Goal: Information Seeking & Learning: Learn about a topic

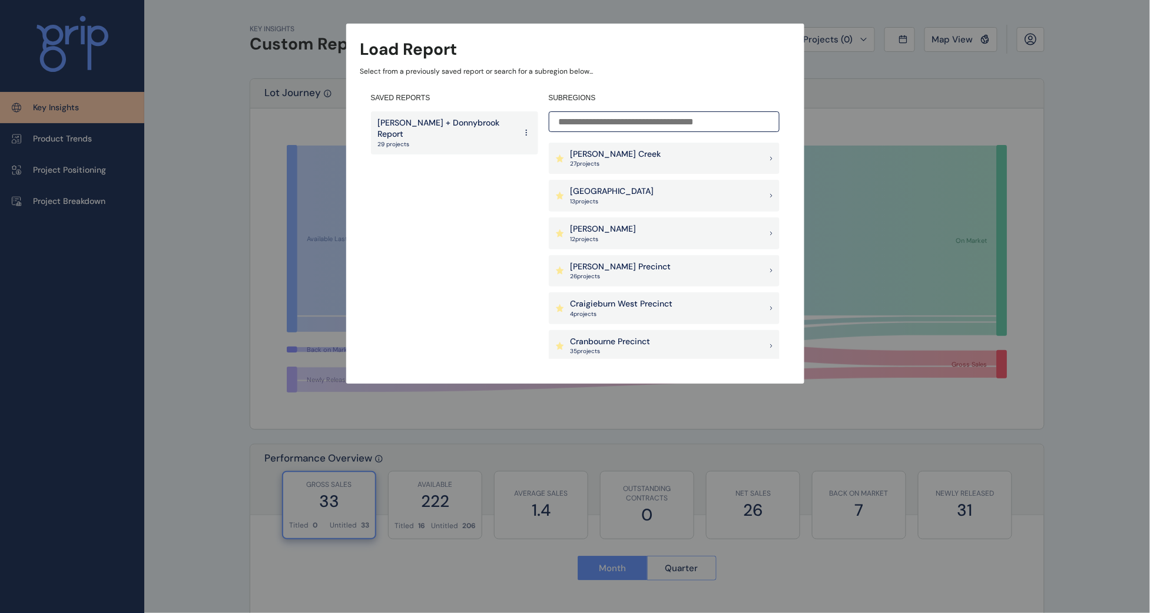
click at [403, 127] on p "[PERSON_NAME] + Donnybrook Report" at bounding box center [447, 128] width 138 height 23
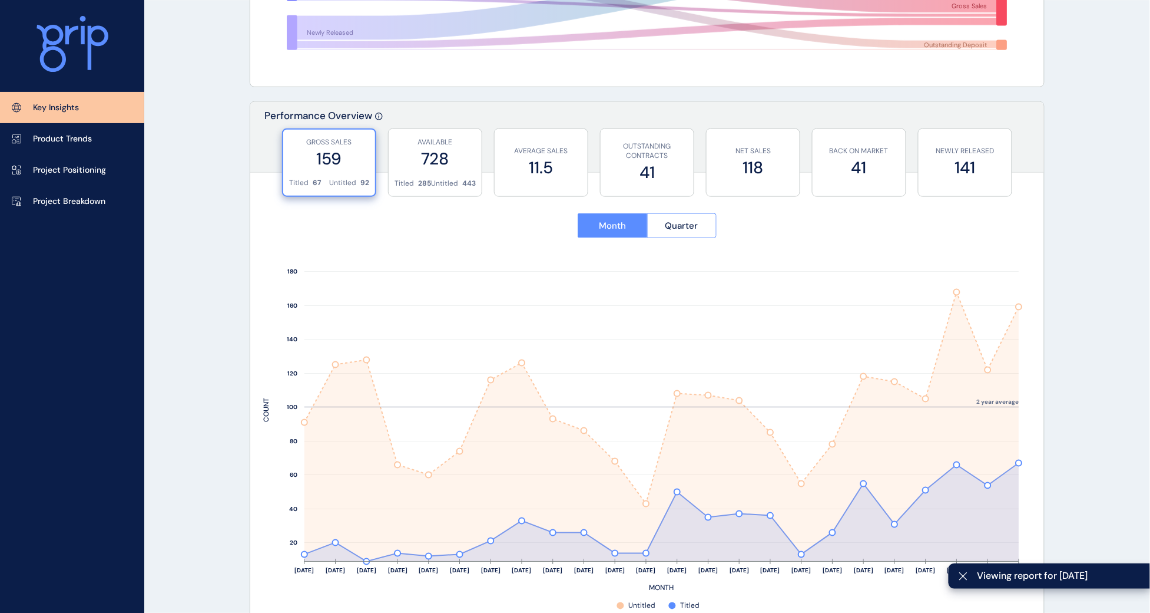
scroll to position [368, 0]
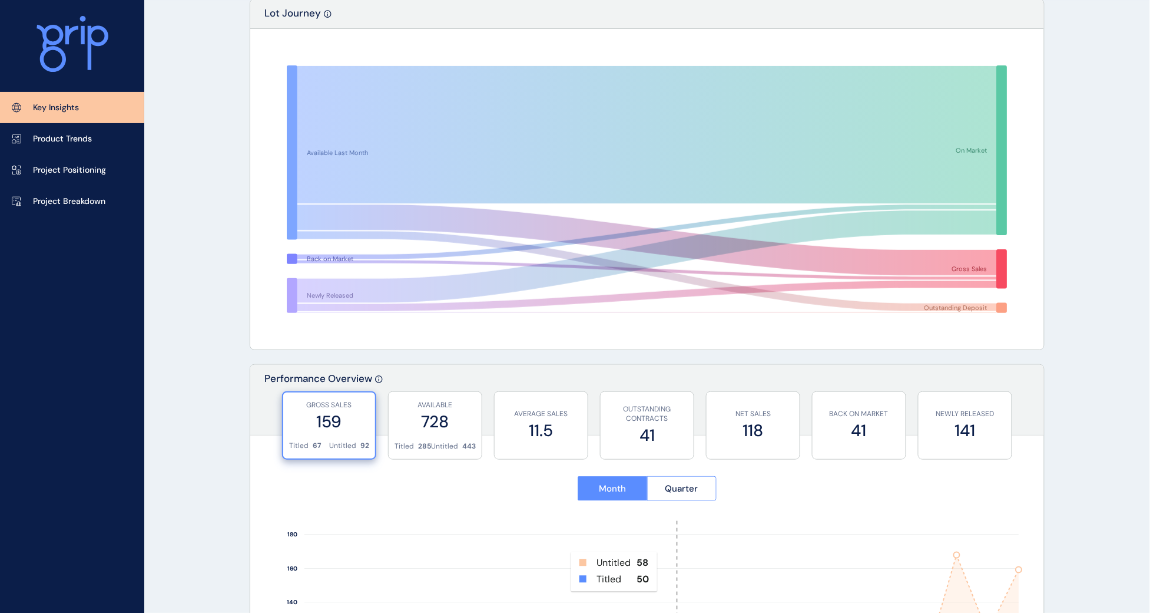
scroll to position [0, 0]
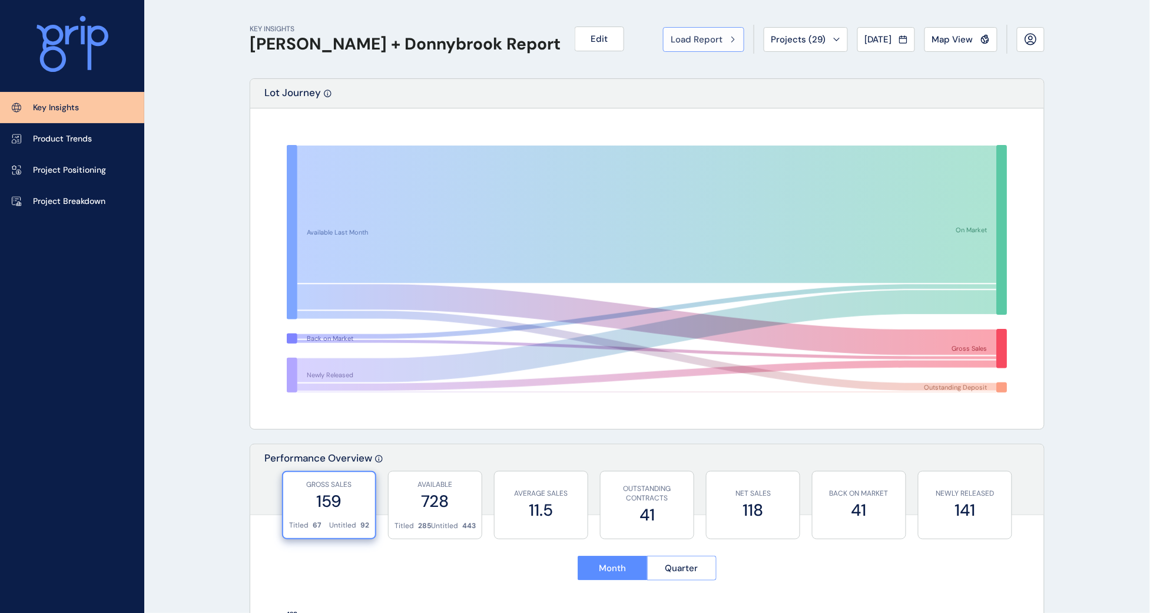
click at [687, 36] on span "Load Report" at bounding box center [697, 40] width 52 height 12
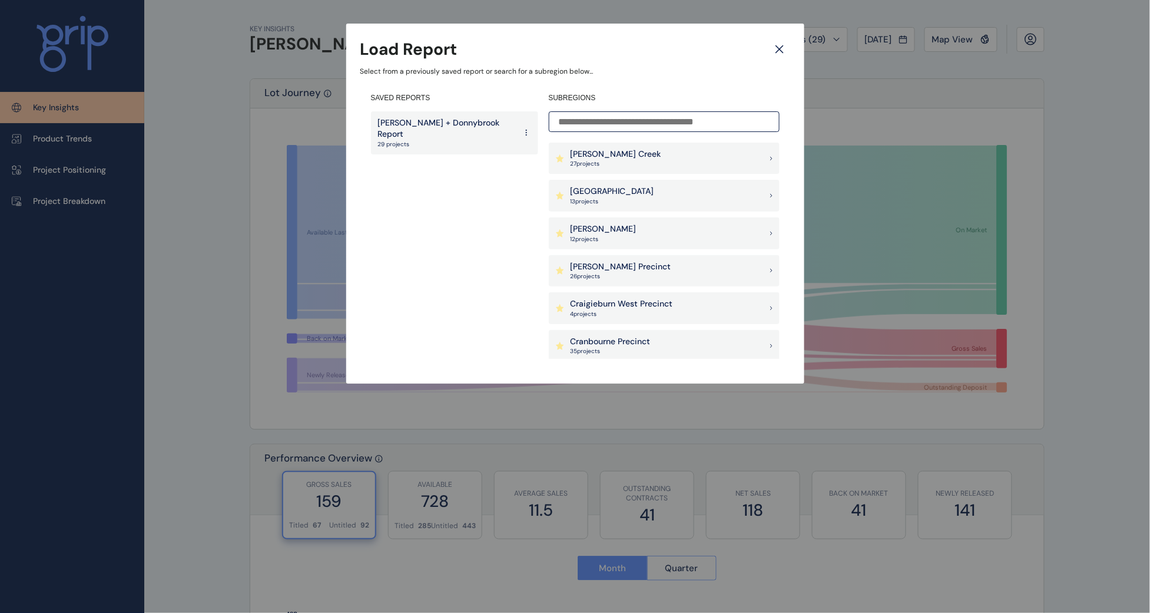
click at [593, 230] on p "[PERSON_NAME]" at bounding box center [604, 229] width 66 height 12
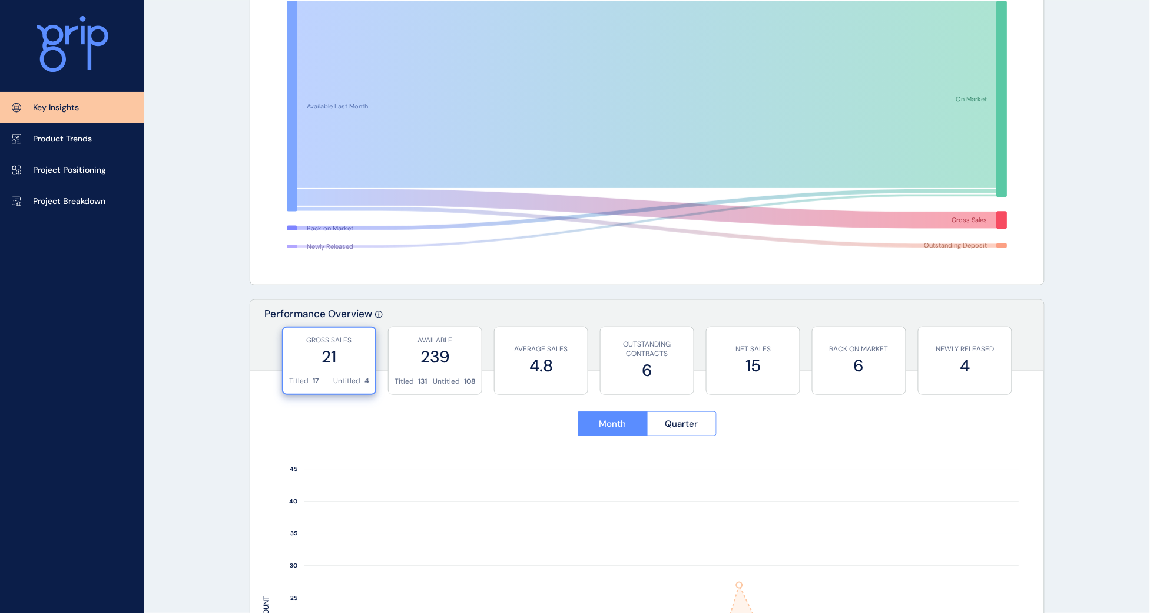
scroll to position [147, 0]
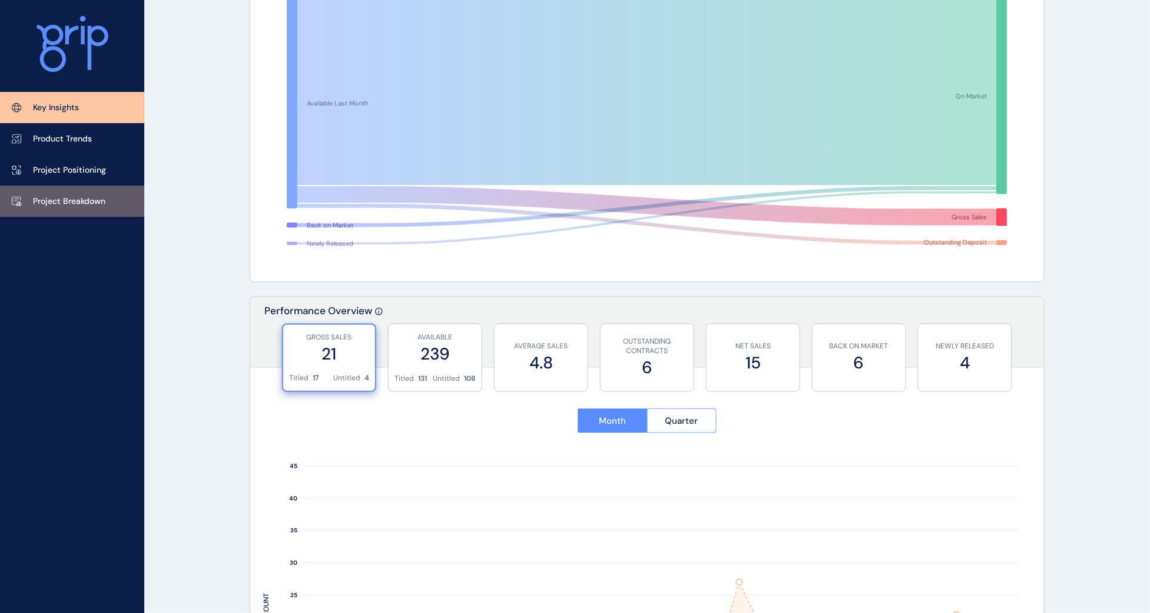
click at [69, 198] on p "Project Breakdown" at bounding box center [69, 202] width 72 height 12
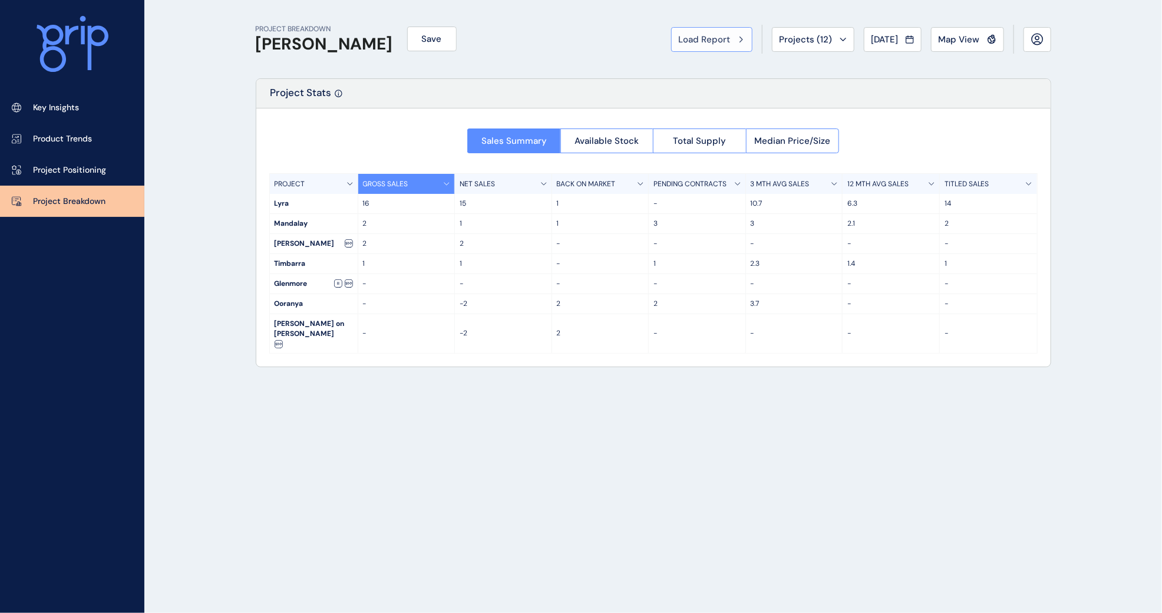
click at [686, 37] on span "Load Report" at bounding box center [705, 40] width 52 height 12
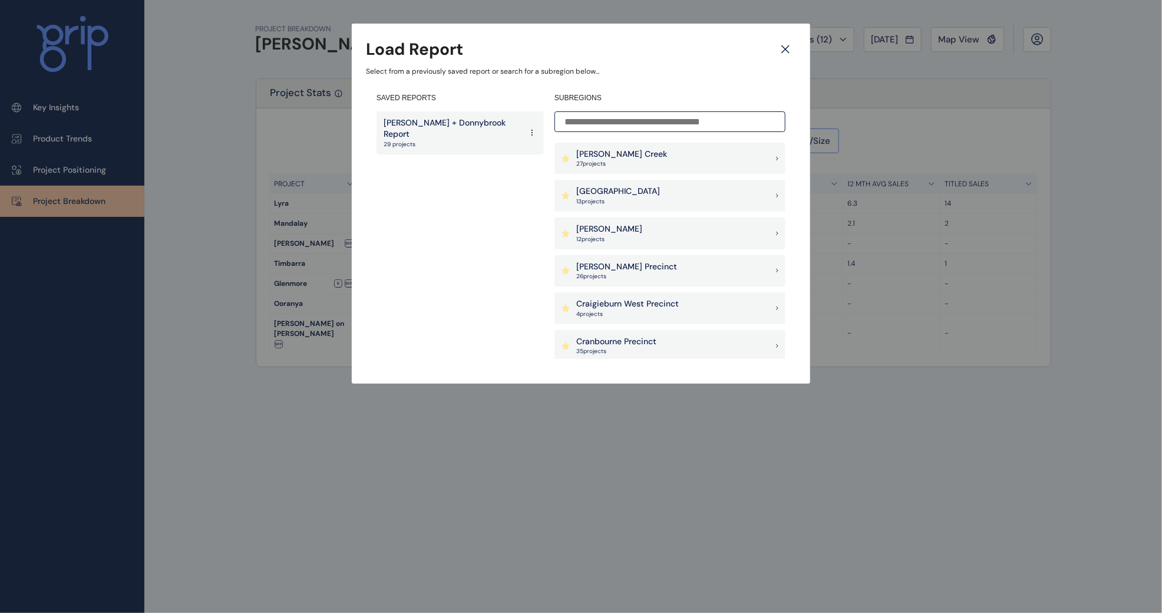
click at [389, 127] on p "[PERSON_NAME] + Donnybrook Report" at bounding box center [452, 128] width 138 height 23
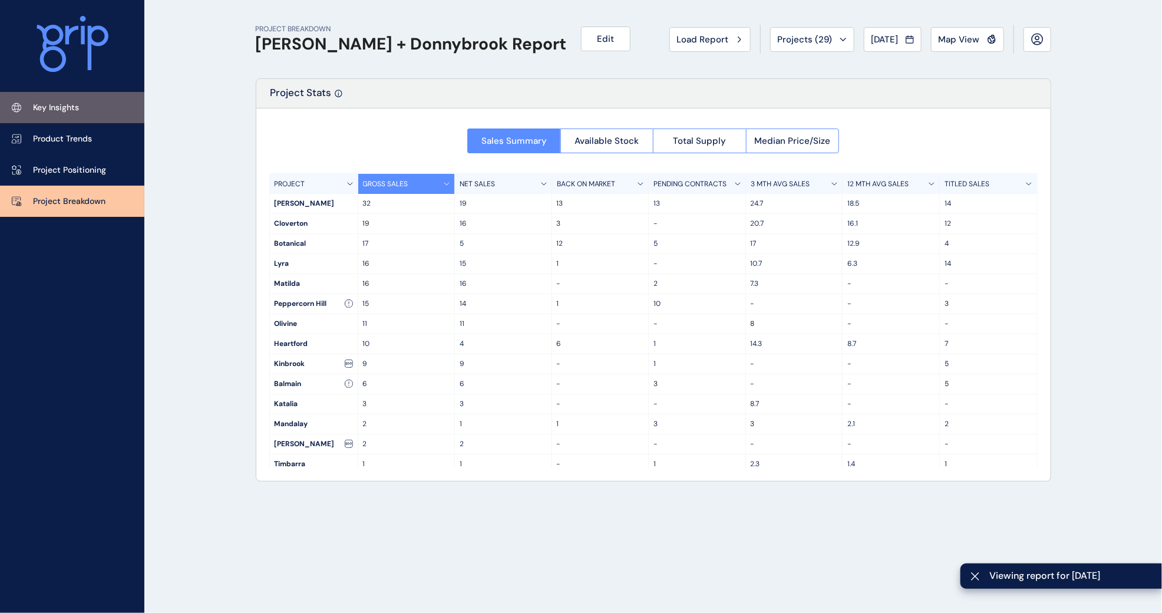
click at [45, 100] on link "Key Insights" at bounding box center [72, 107] width 144 height 31
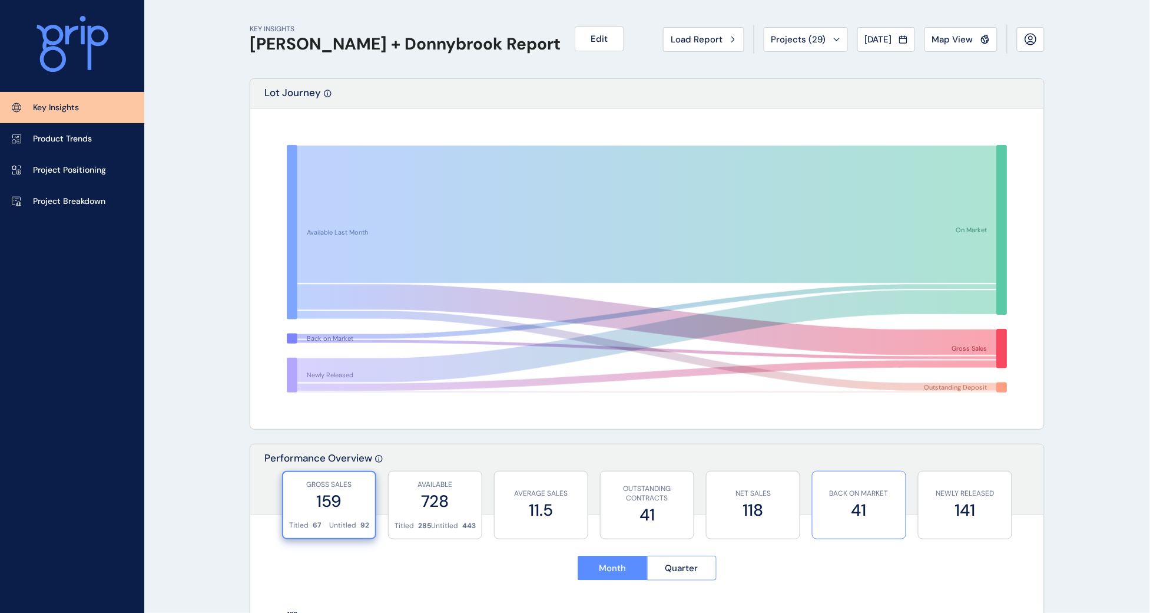
click at [876, 513] on label "41" at bounding box center [859, 509] width 81 height 23
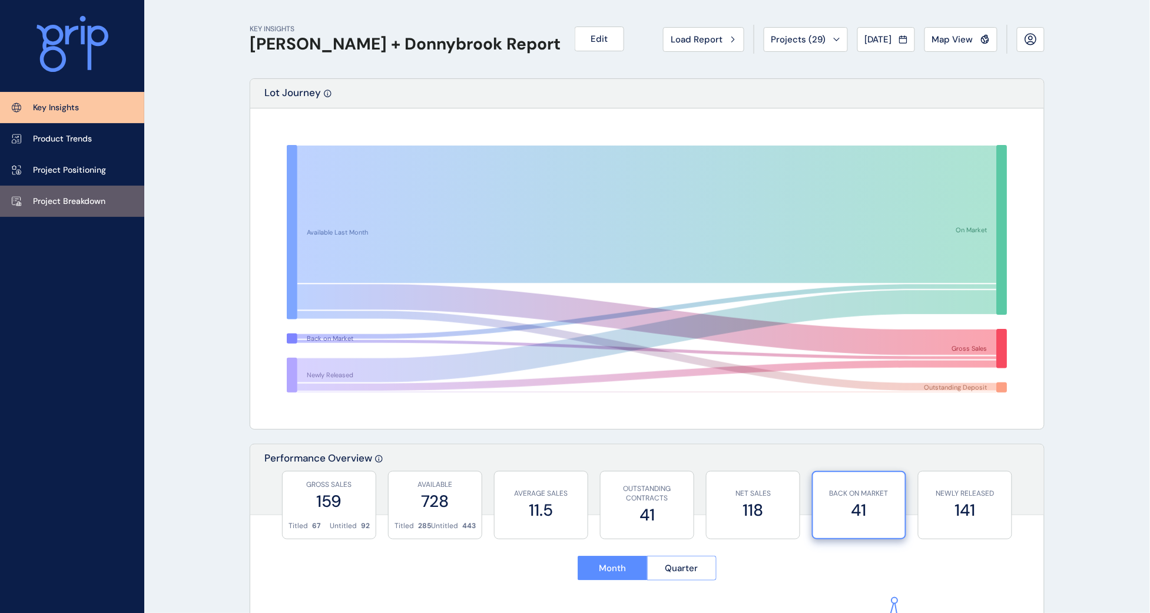
click at [90, 201] on p "Project Breakdown" at bounding box center [69, 202] width 72 height 12
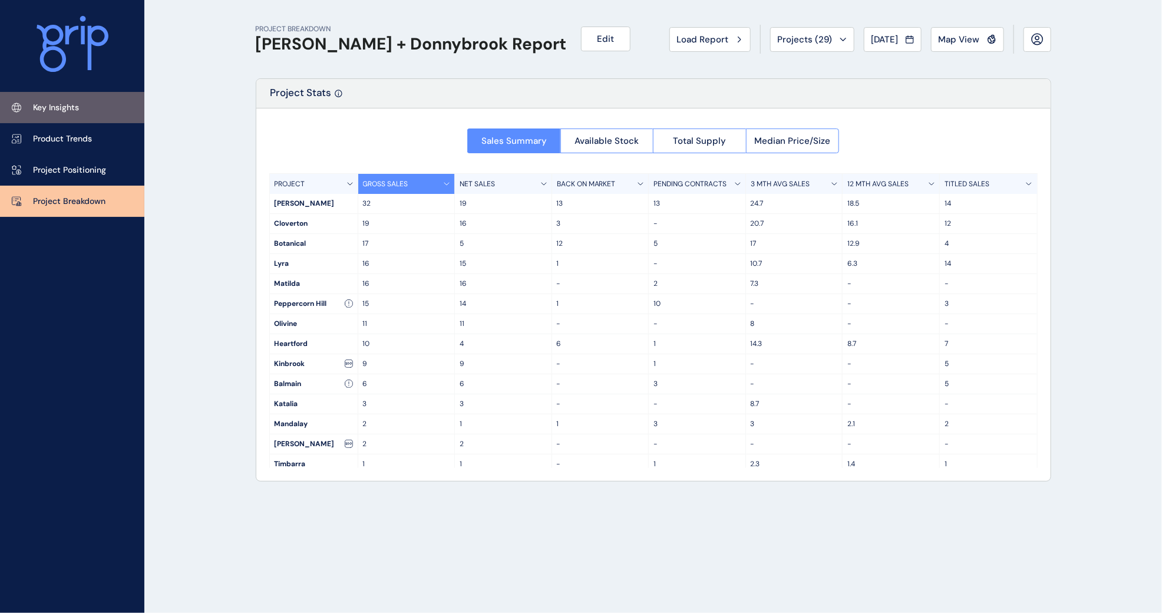
click at [69, 105] on p "Key Insights" at bounding box center [56, 108] width 46 height 12
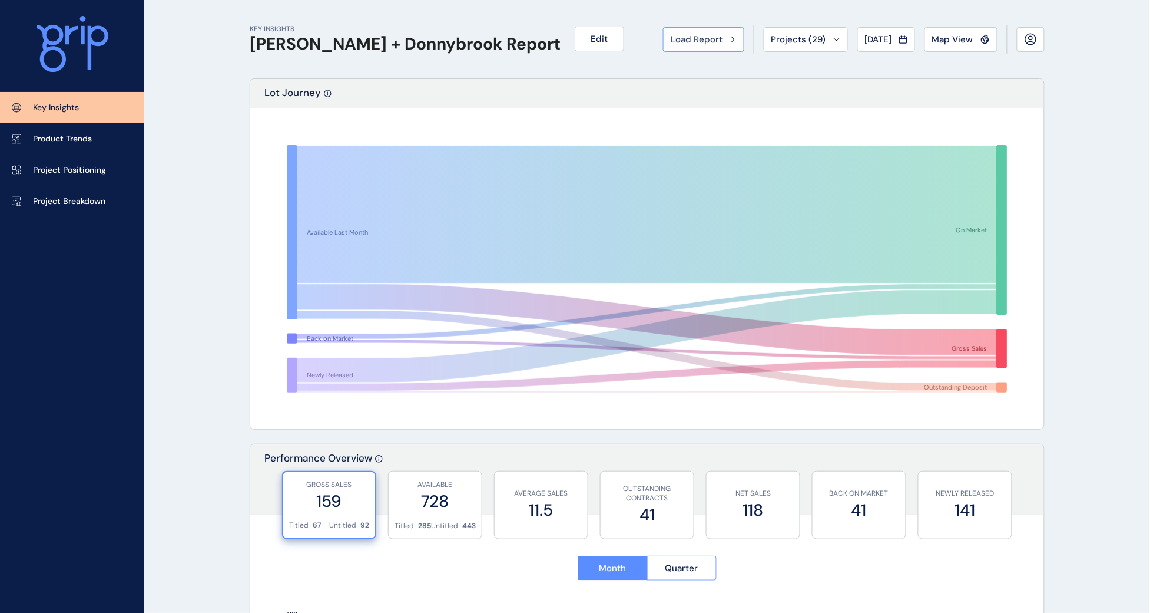
click at [687, 34] on span "Load Report" at bounding box center [697, 40] width 52 height 12
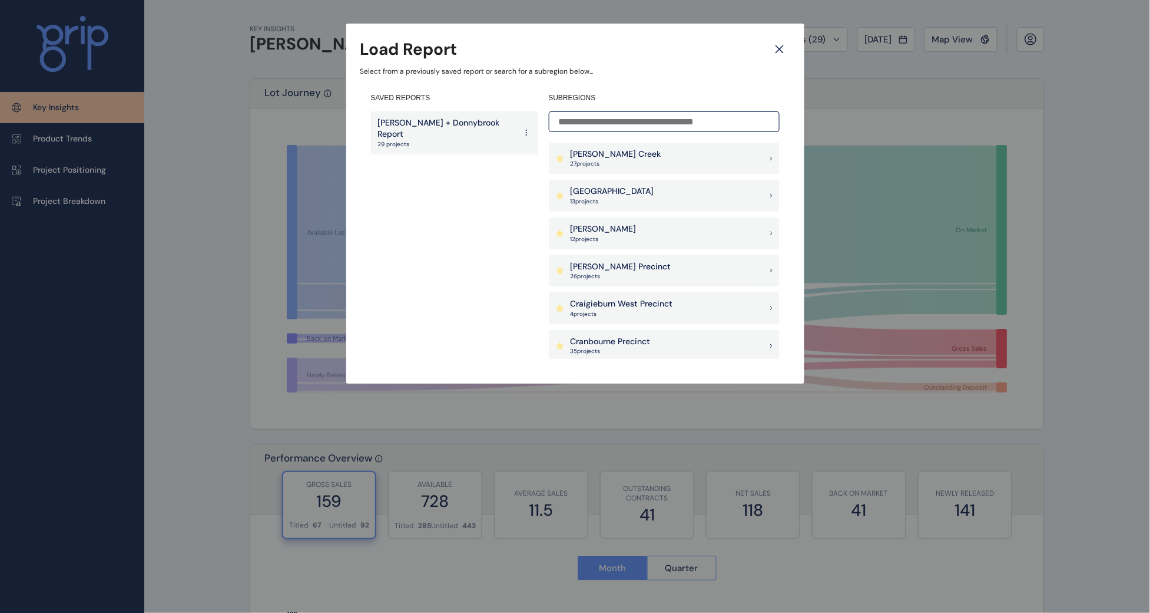
click at [605, 233] on p "[PERSON_NAME]" at bounding box center [604, 229] width 66 height 12
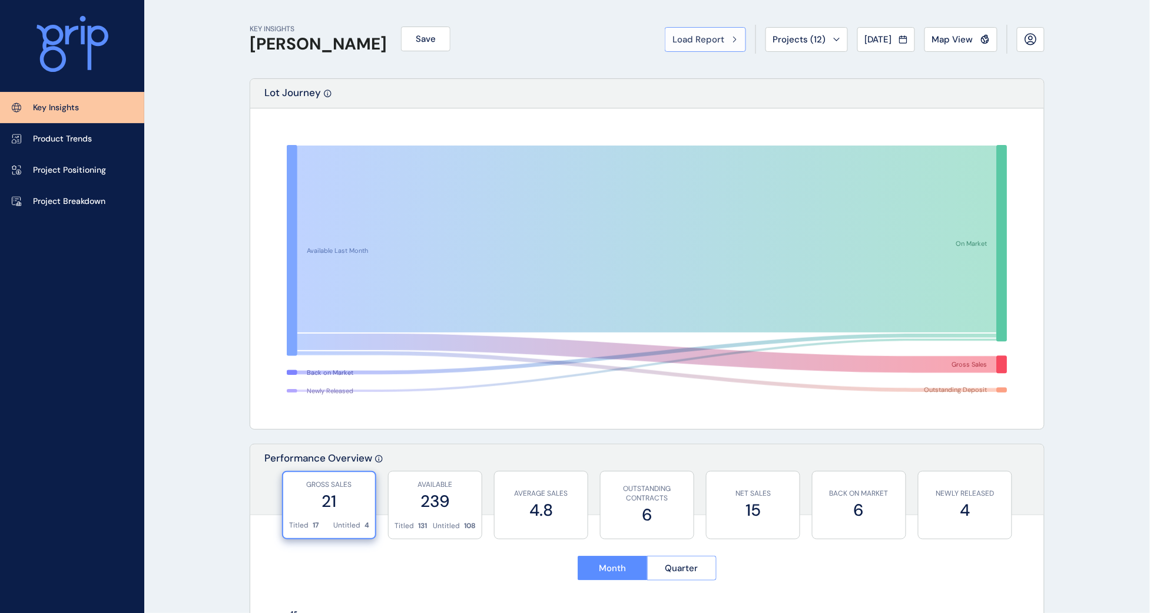
click at [708, 38] on span "Load Report" at bounding box center [699, 40] width 52 height 12
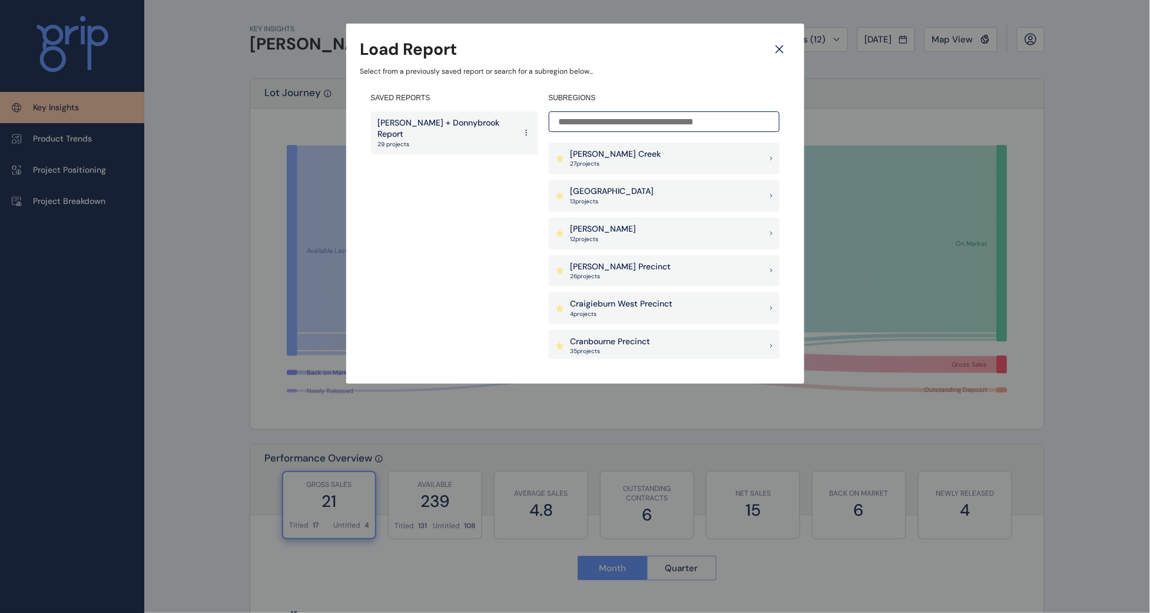
click at [411, 123] on p "[PERSON_NAME] + Donnybrook Report" at bounding box center [447, 128] width 138 height 23
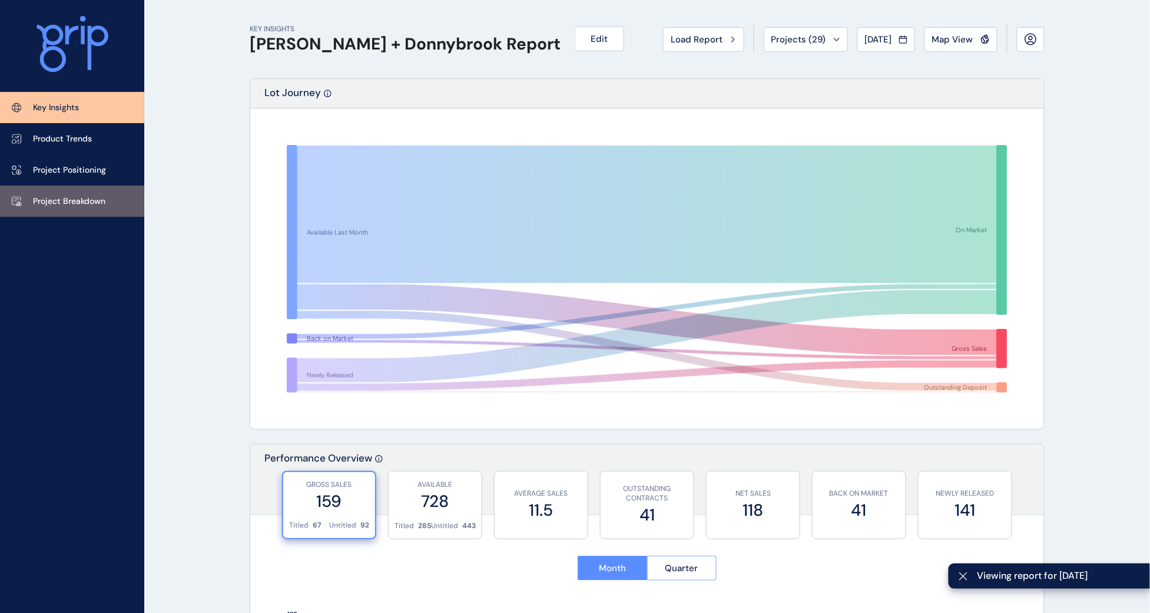
click at [84, 198] on p "Project Breakdown" at bounding box center [69, 202] width 72 height 12
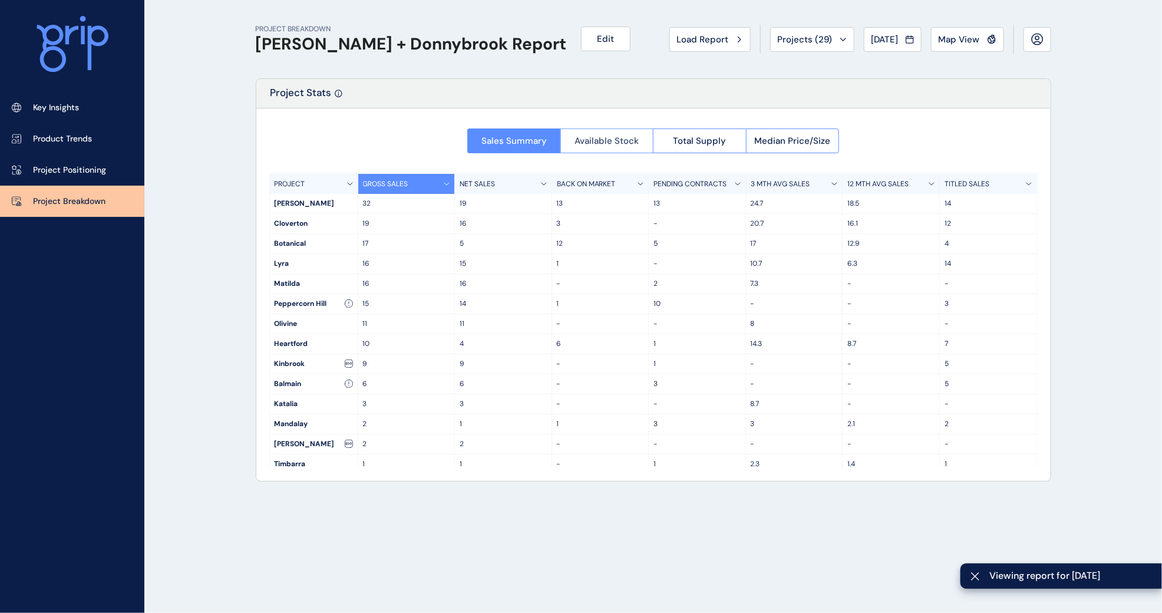
click at [593, 131] on button "Available Stock" at bounding box center [606, 140] width 93 height 25
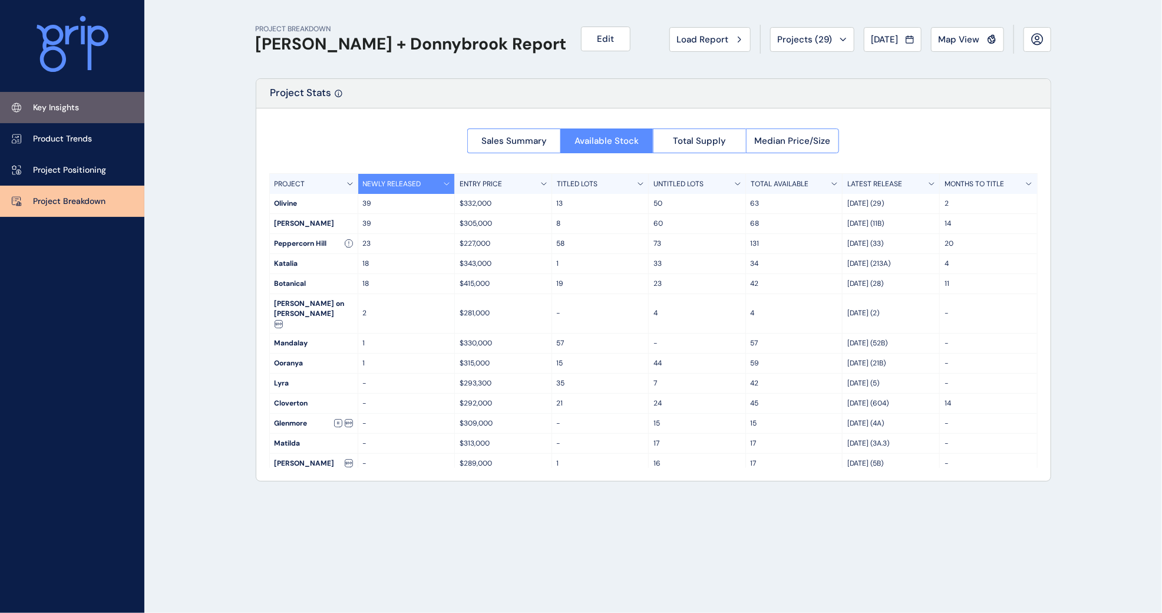
click at [40, 93] on link "Key Insights" at bounding box center [72, 107] width 144 height 31
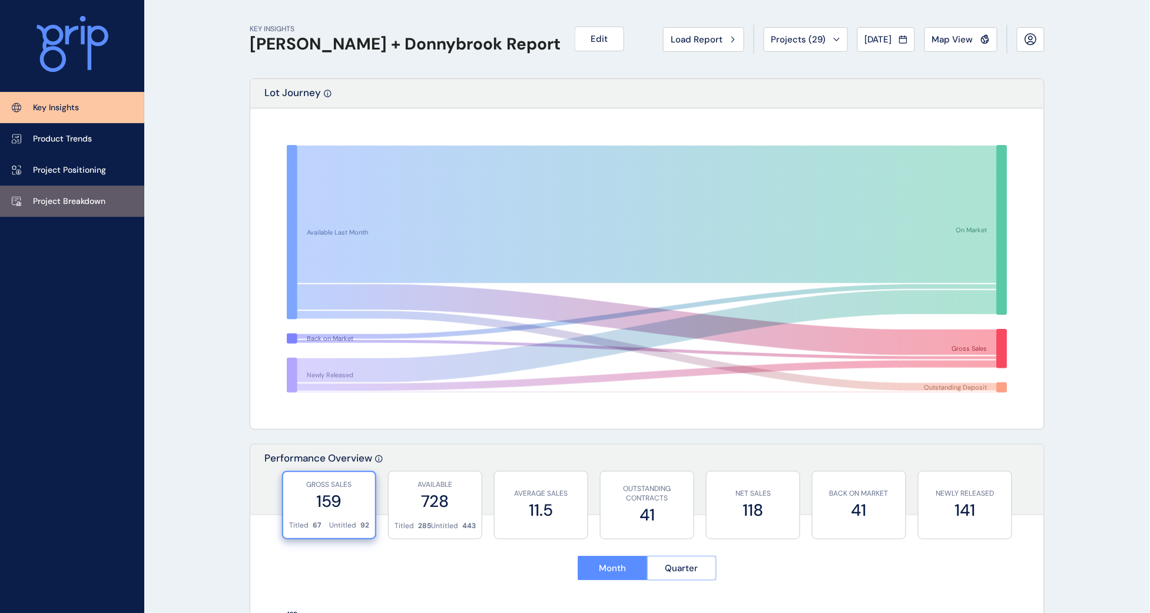
click at [39, 202] on p "Project Breakdown" at bounding box center [69, 202] width 72 height 12
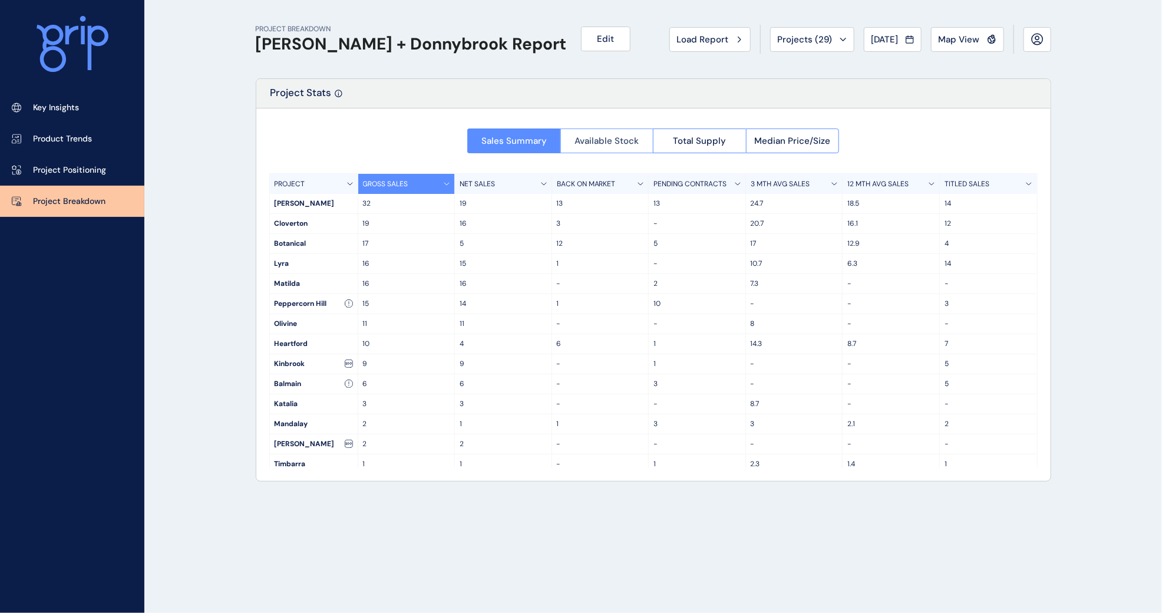
click at [604, 139] on span "Available Stock" at bounding box center [606, 141] width 64 height 12
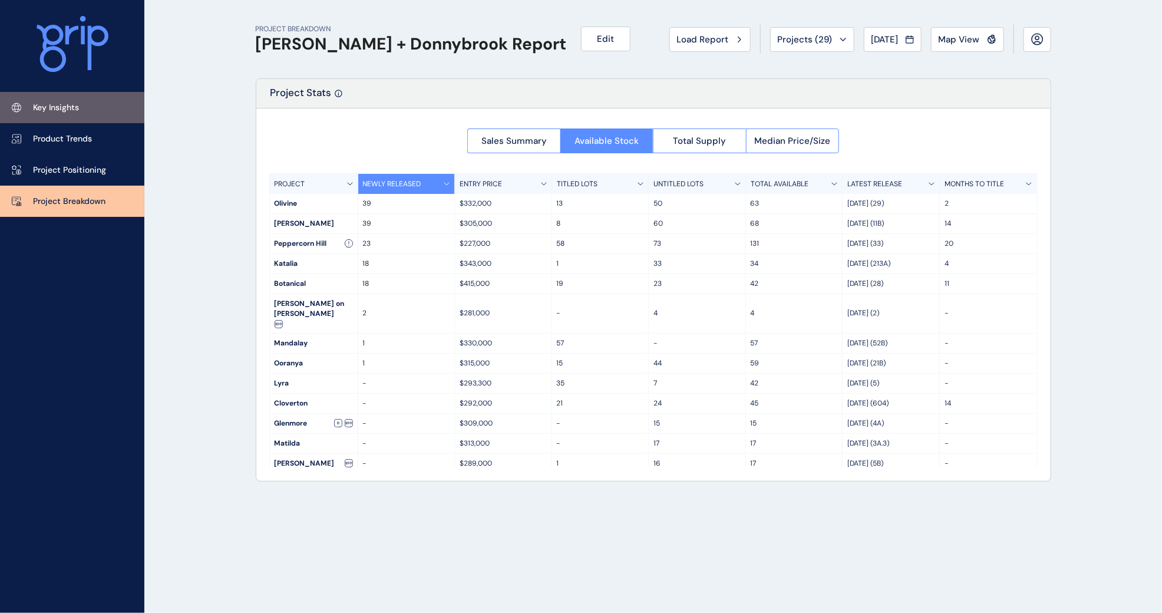
click at [71, 98] on link "Key Insights" at bounding box center [72, 107] width 144 height 31
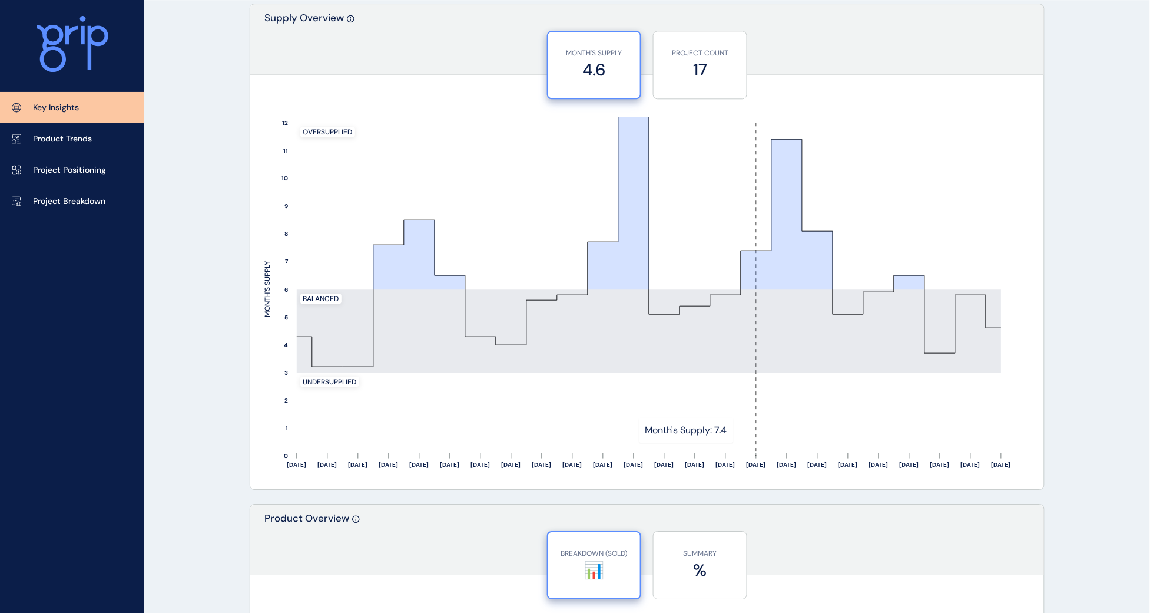
scroll to position [957, 0]
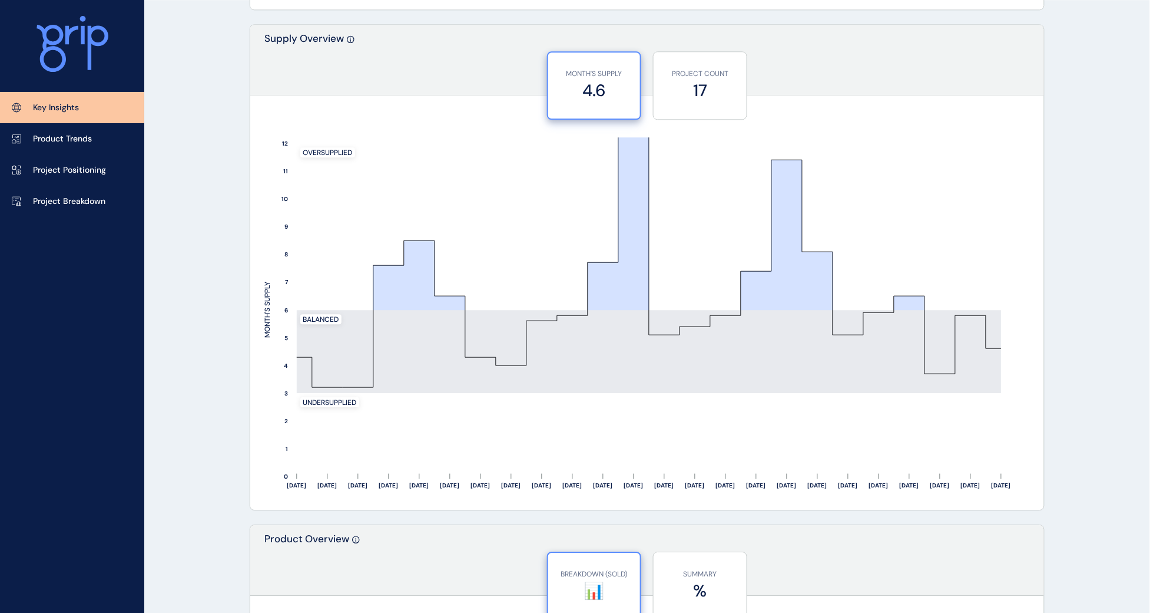
click at [935, 82] on div "MONTH'S SUPPLY 4.6 PROJECT COUNT 17" at bounding box center [647, 80] width 794 height 59
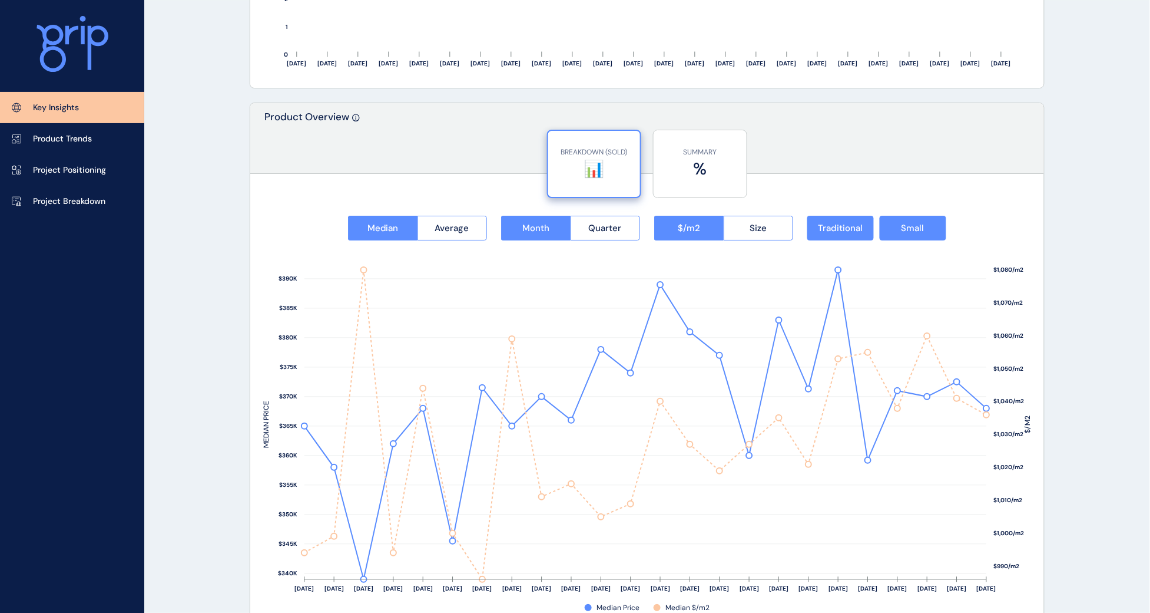
scroll to position [1399, 0]
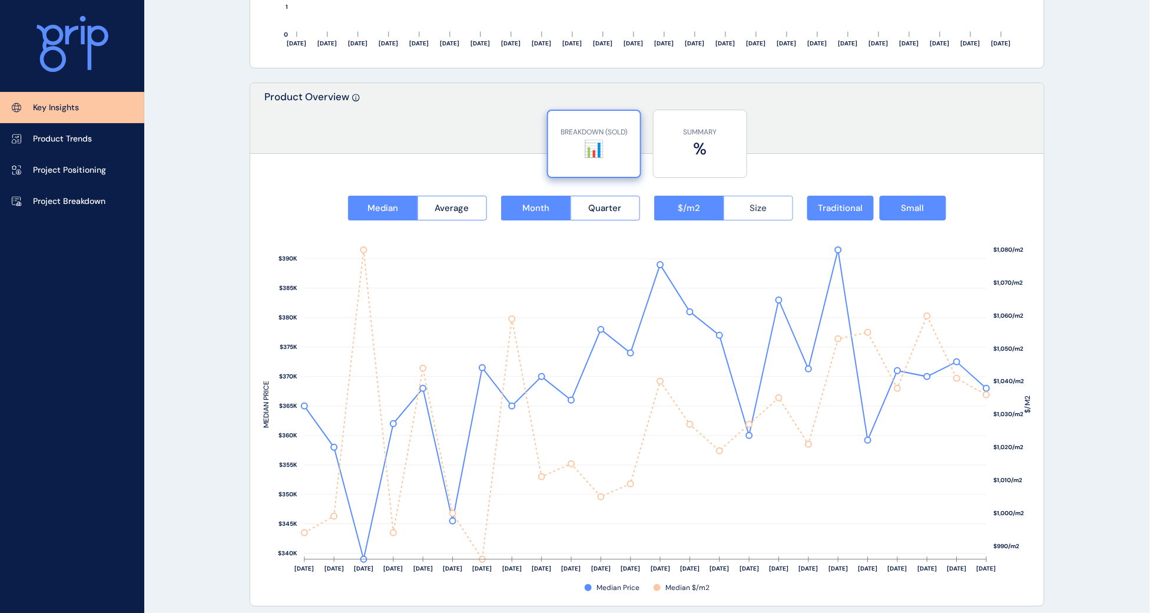
click at [772, 208] on button "Size" at bounding box center [759, 208] width 70 height 25
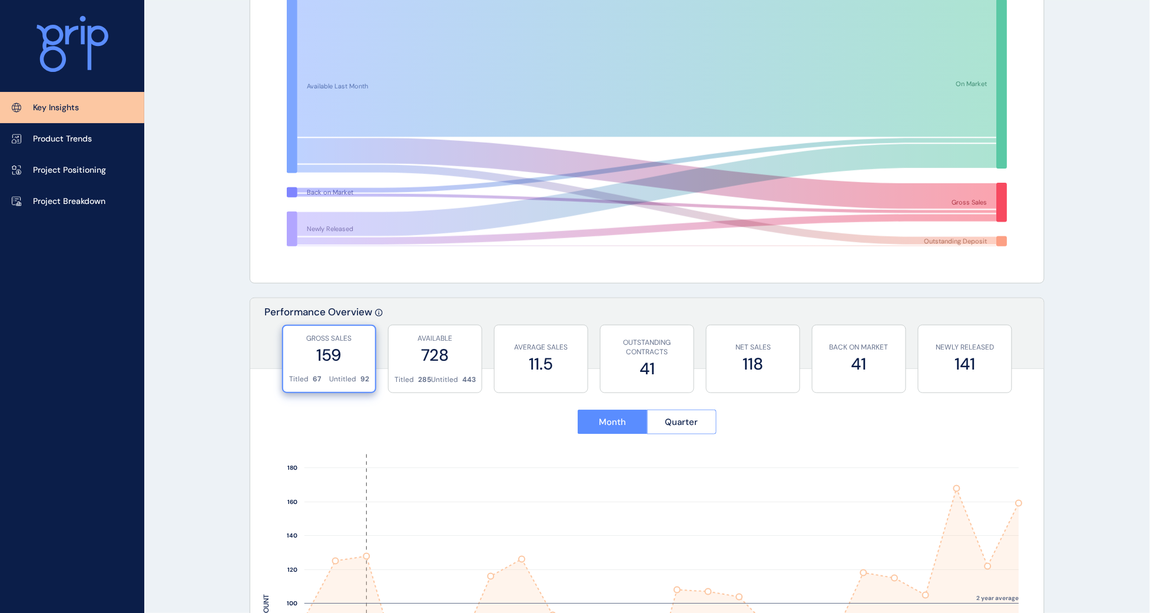
scroll to position [0, 0]
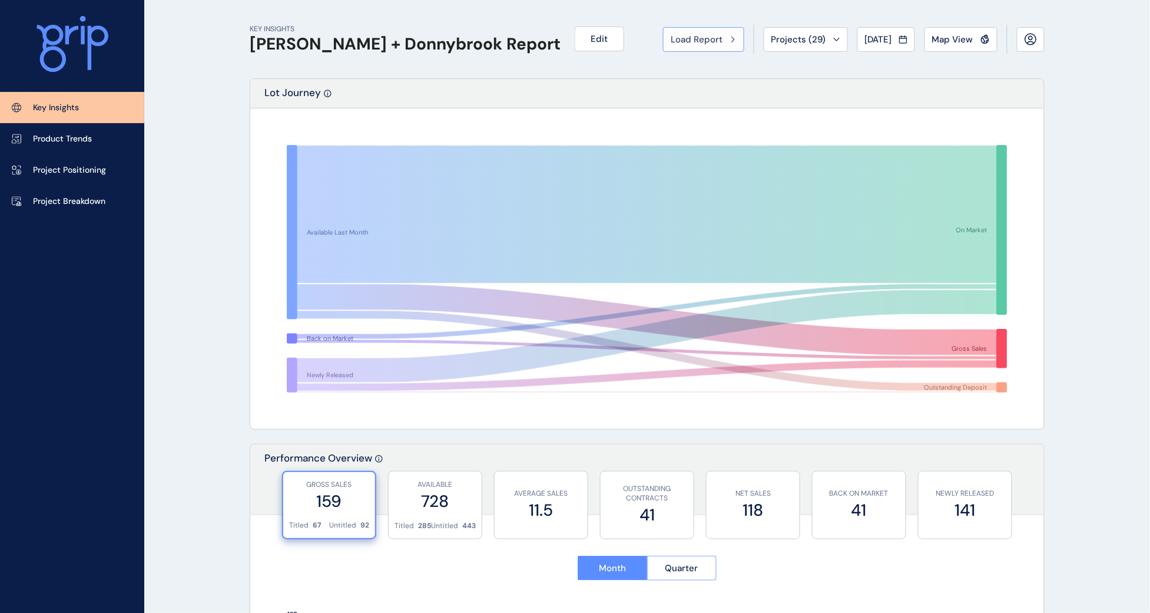
click at [685, 39] on span "Load Report" at bounding box center [697, 40] width 52 height 12
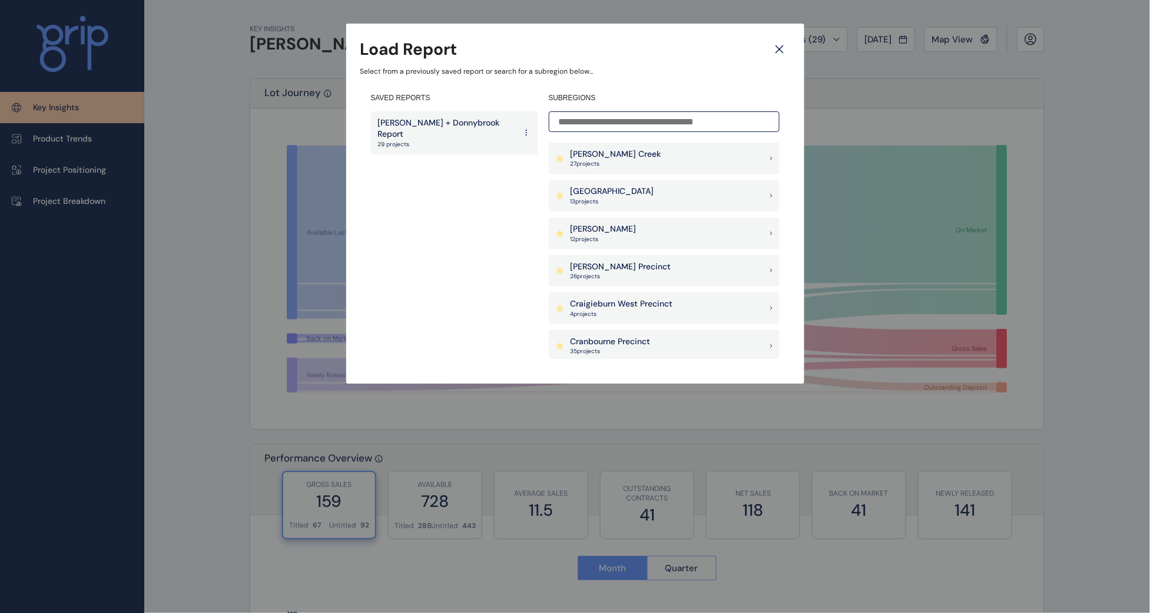
click at [593, 229] on p "[PERSON_NAME]" at bounding box center [604, 229] width 66 height 12
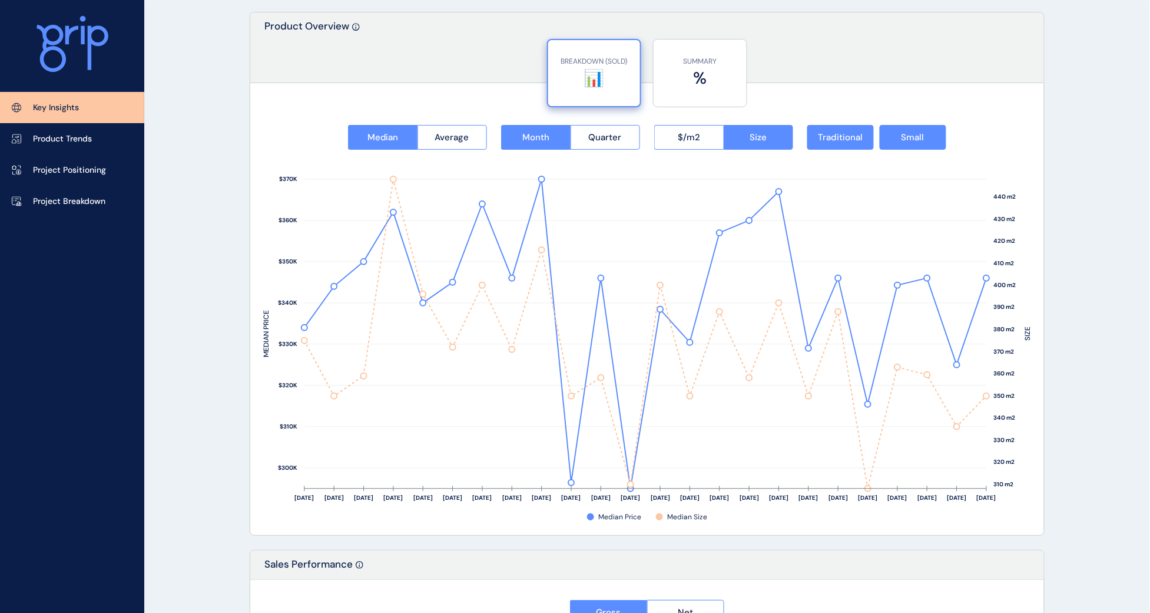
scroll to position [1473, 0]
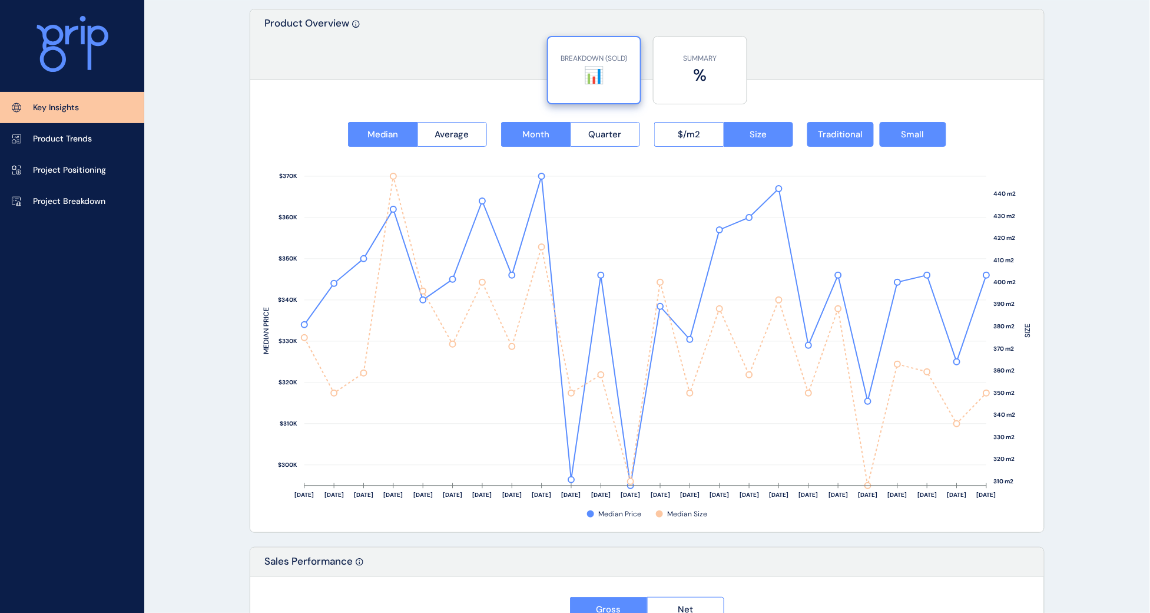
click at [82, 192] on link "Project Breakdown" at bounding box center [72, 201] width 144 height 31
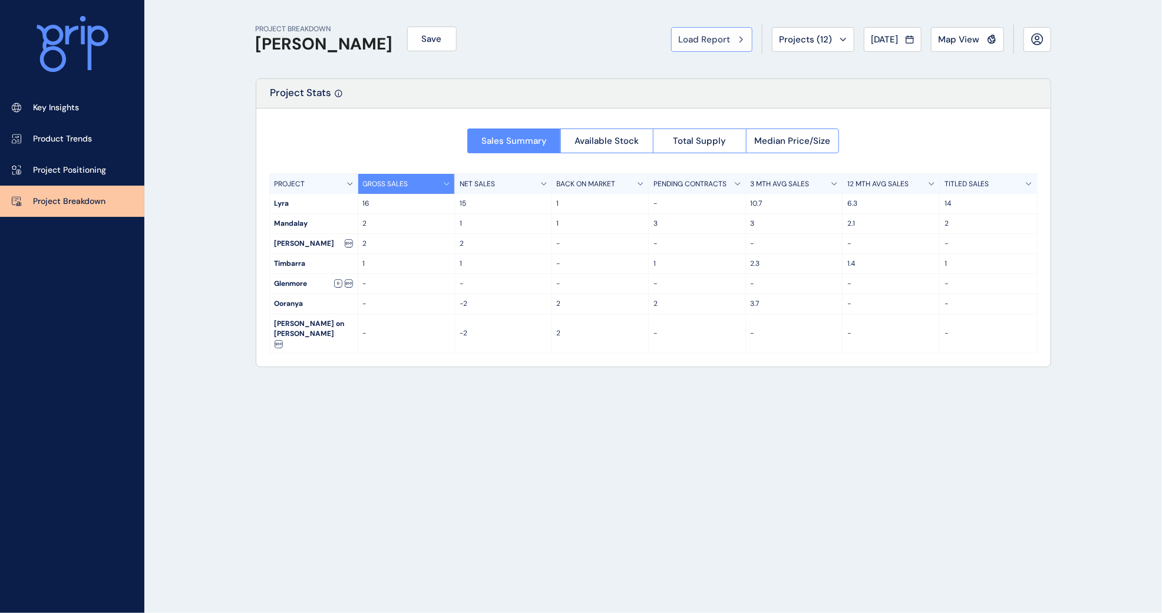
click at [686, 34] on span "Load Report" at bounding box center [705, 40] width 52 height 12
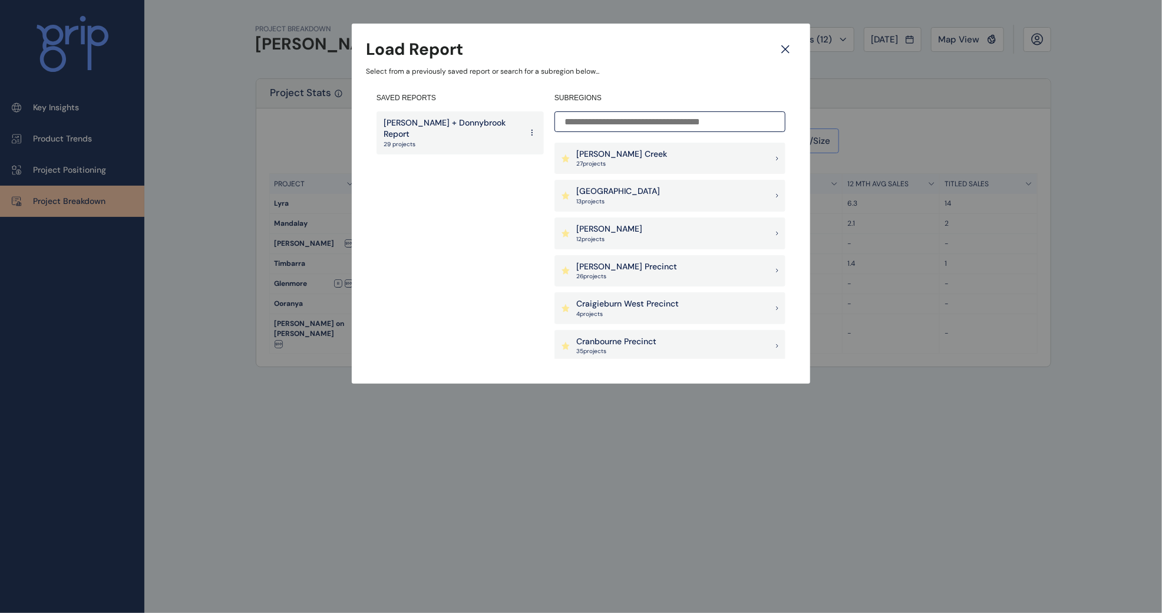
click at [458, 140] on p "29 projects" at bounding box center [452, 144] width 138 height 8
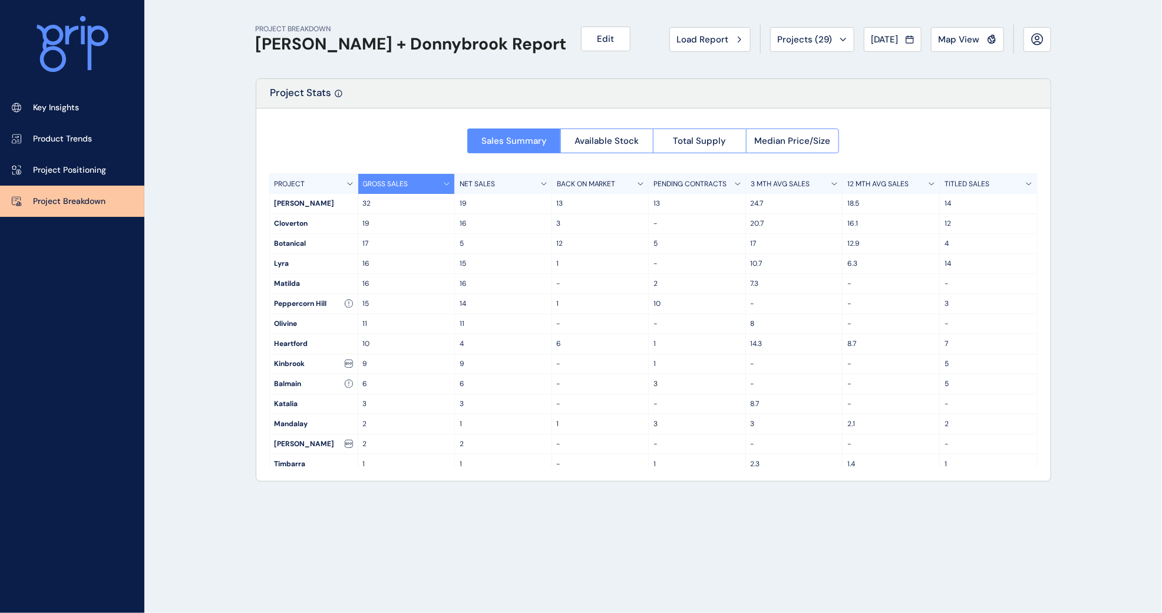
click at [48, 314] on div "Key Insights Product Trends Project Positioning Project Breakdown" at bounding box center [72, 306] width 144 height 613
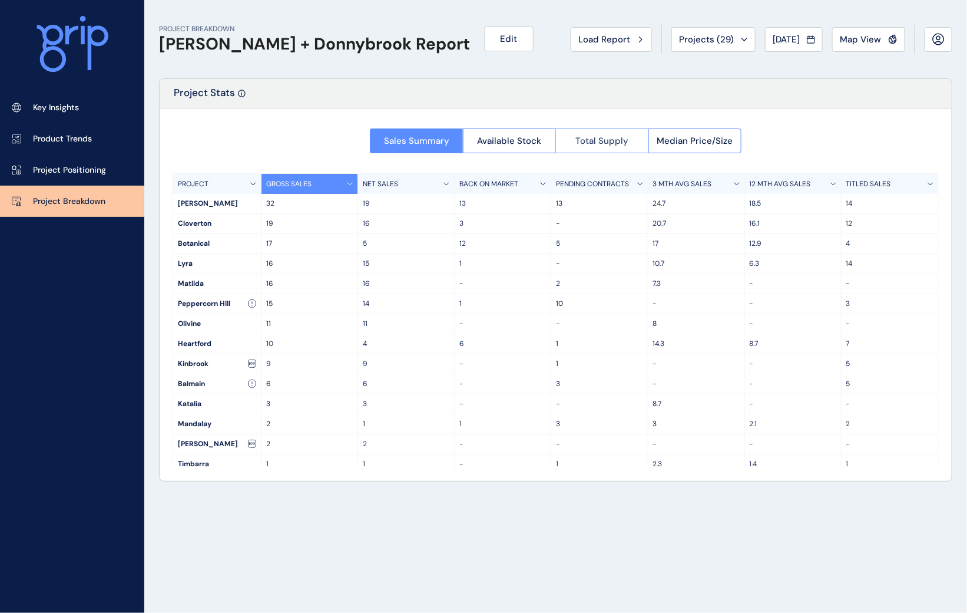
click at [614, 138] on span "Total Supply" at bounding box center [601, 141] width 53 height 12
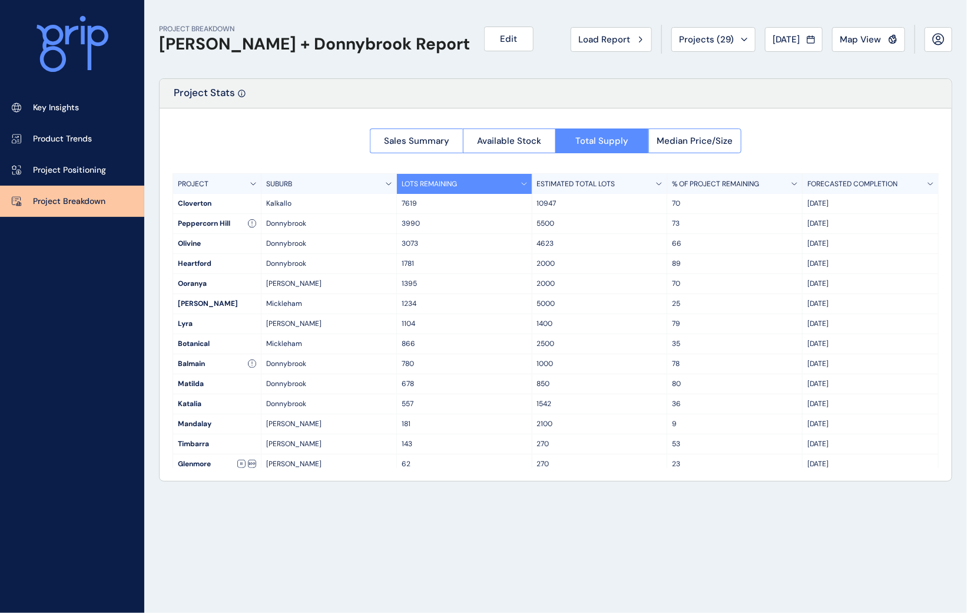
scroll to position [67, 0]
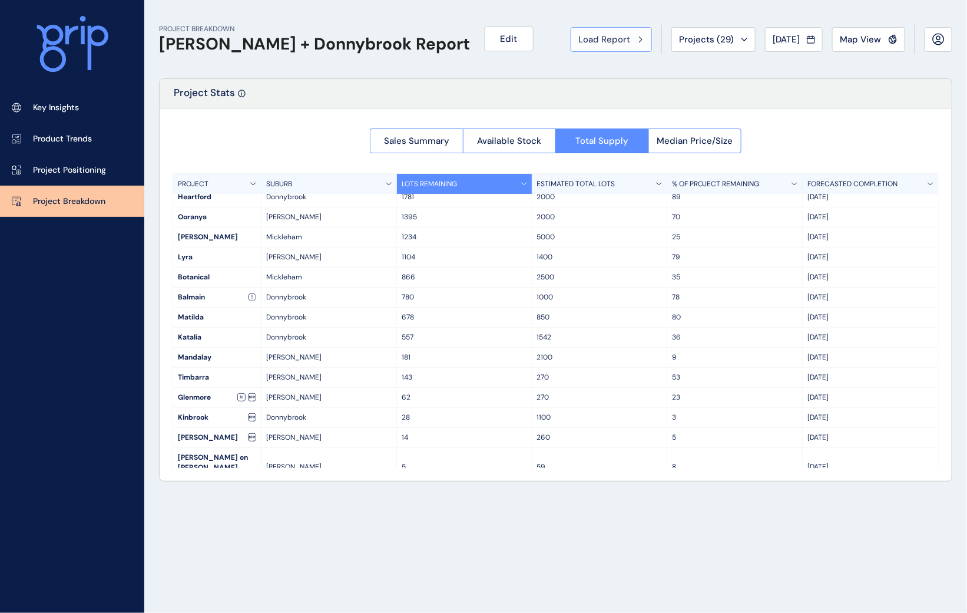
click at [602, 41] on span "Load Report" at bounding box center [604, 40] width 52 height 12
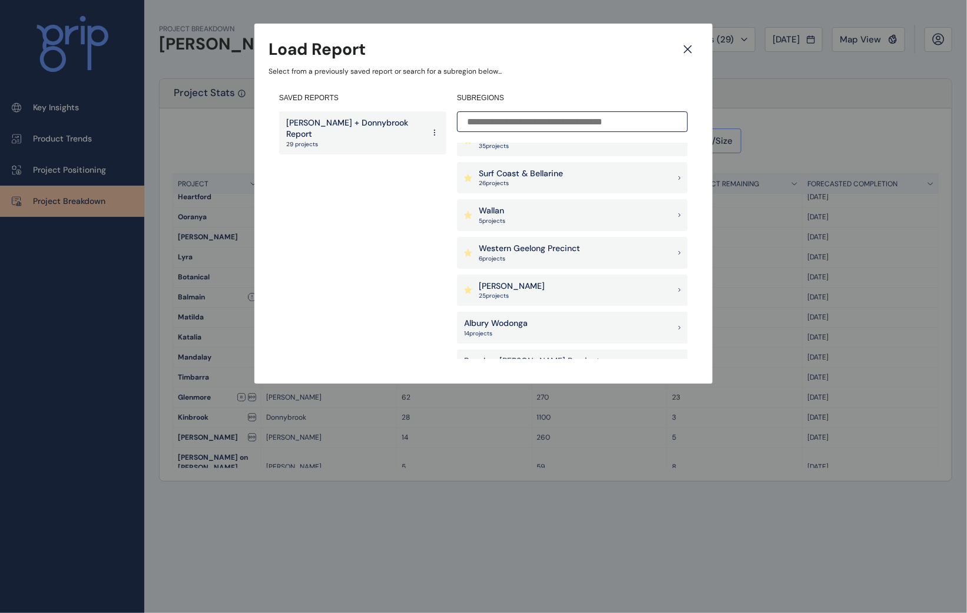
scroll to position [368, 0]
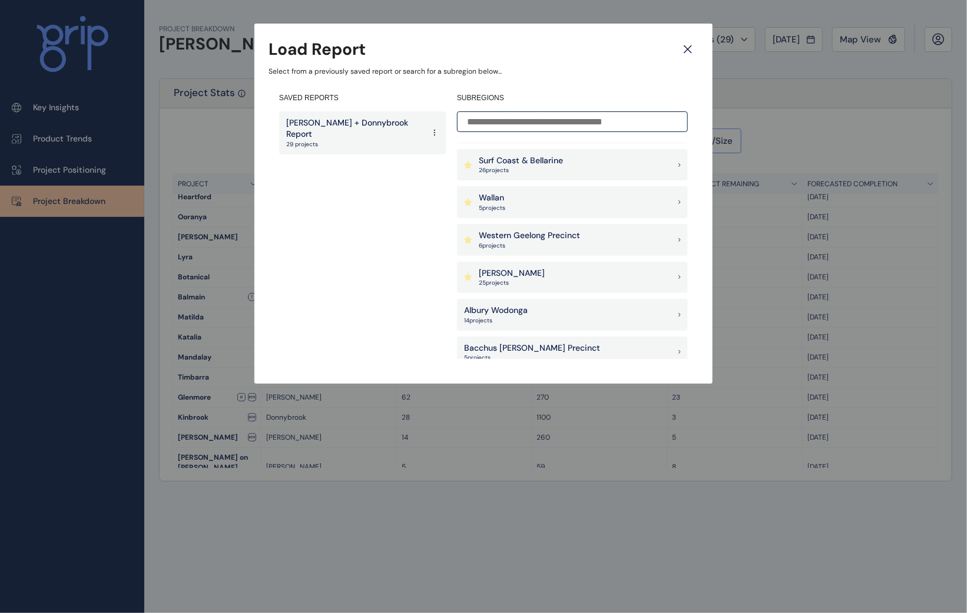
click at [489, 197] on p "Wallan" at bounding box center [492, 198] width 27 height 12
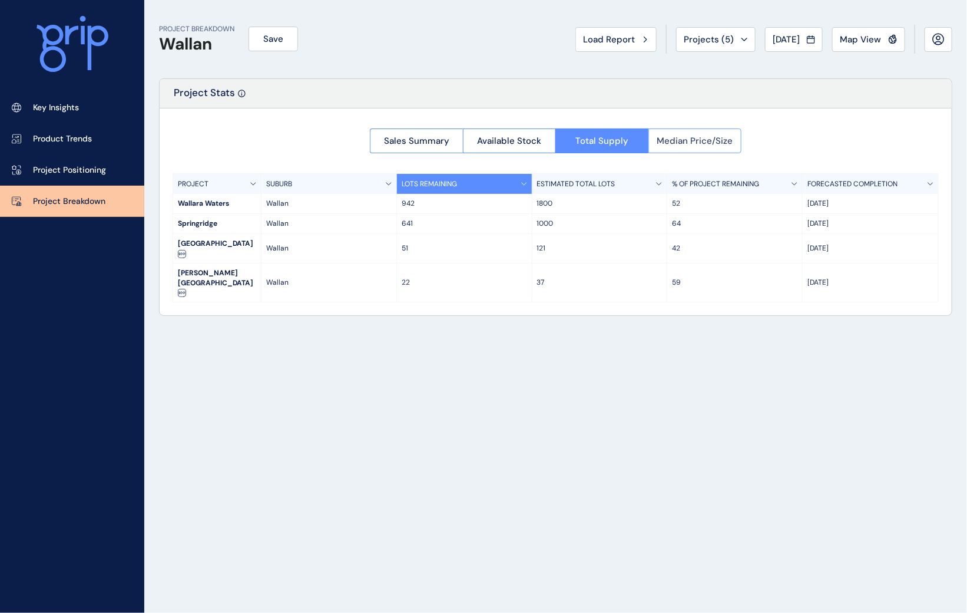
click at [667, 137] on span "Median Price/Size" at bounding box center [695, 141] width 76 height 12
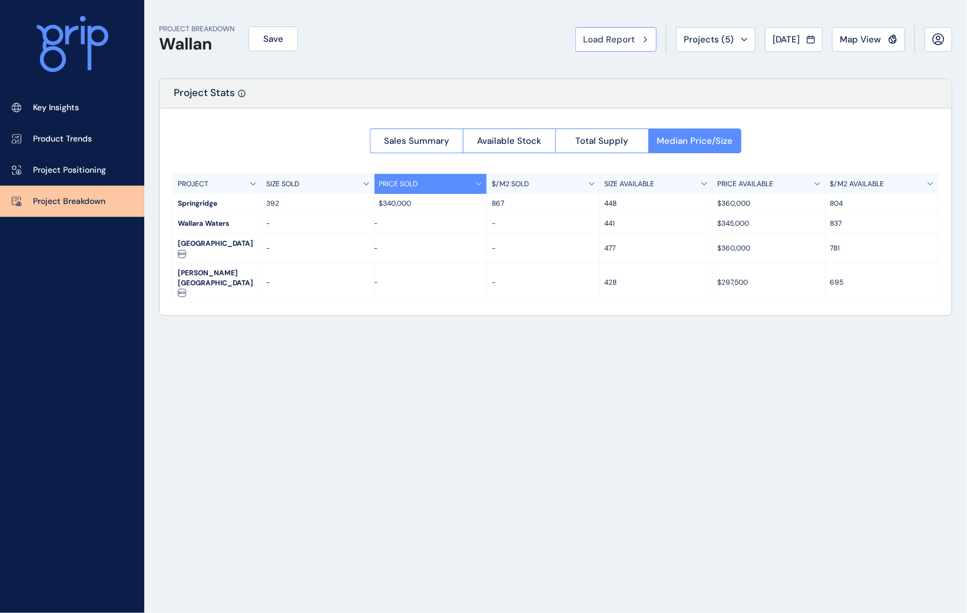
click at [598, 46] on button "Load Report" at bounding box center [615, 39] width 81 height 25
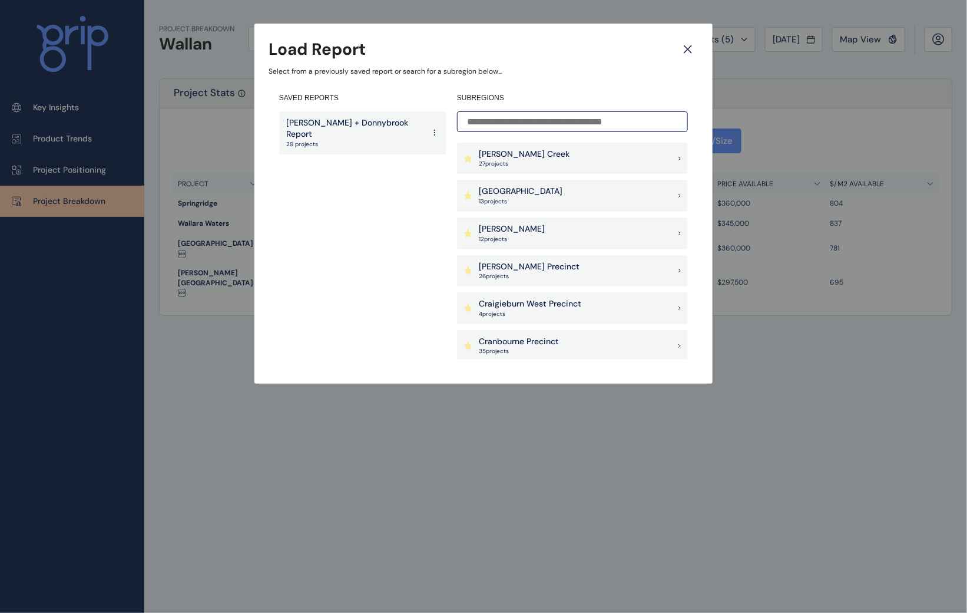
click at [349, 125] on p "[PERSON_NAME] + Donnybrook Report" at bounding box center [355, 128] width 138 height 23
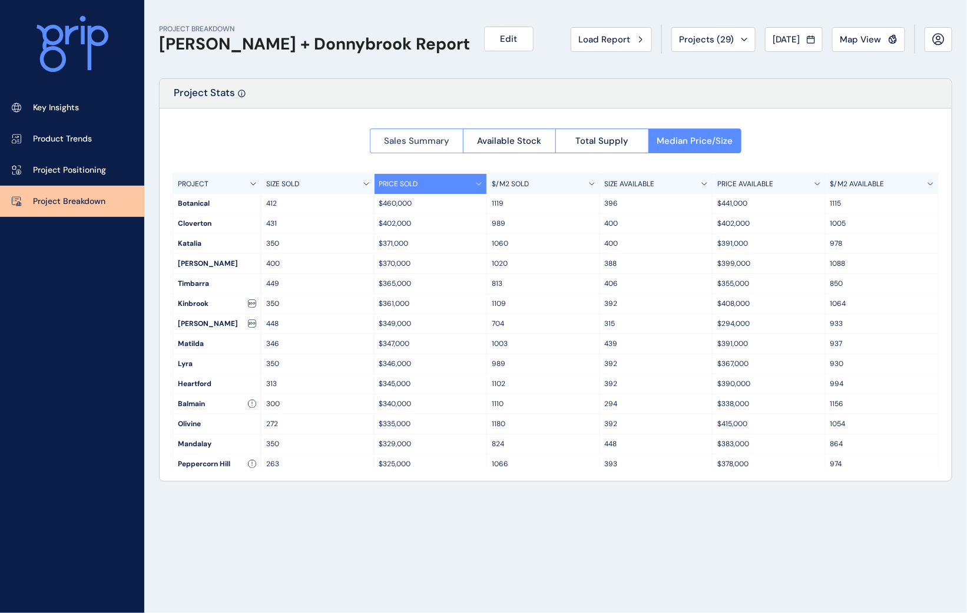
click at [392, 142] on span "Sales Summary" at bounding box center [416, 141] width 65 height 12
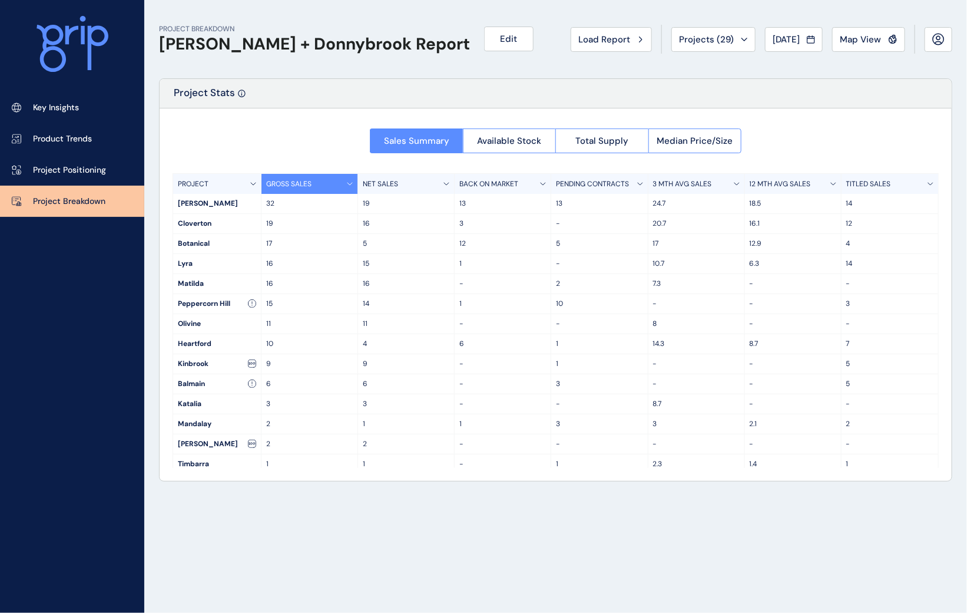
scroll to position [67, 0]
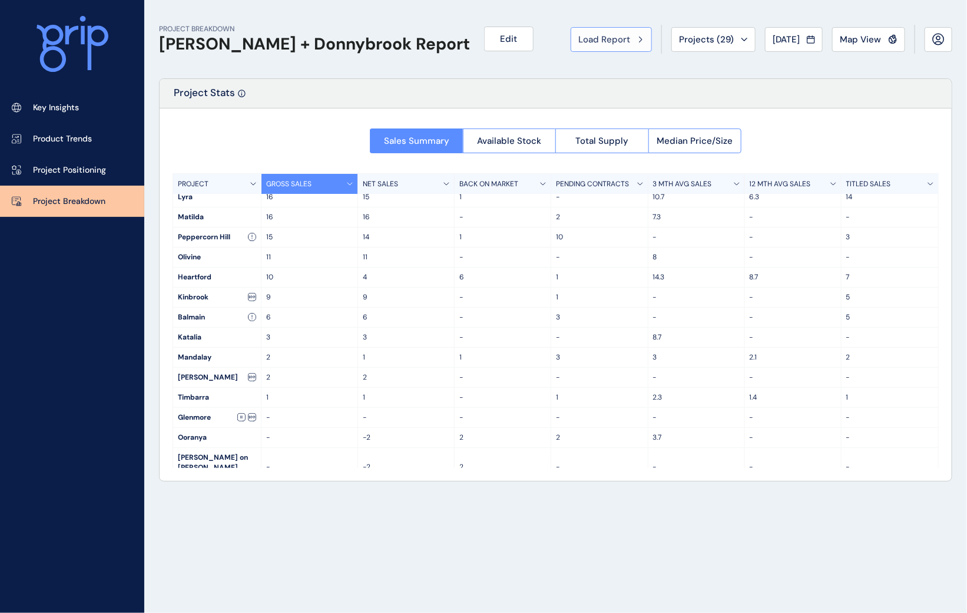
click at [587, 37] on span "Load Report" at bounding box center [604, 40] width 52 height 12
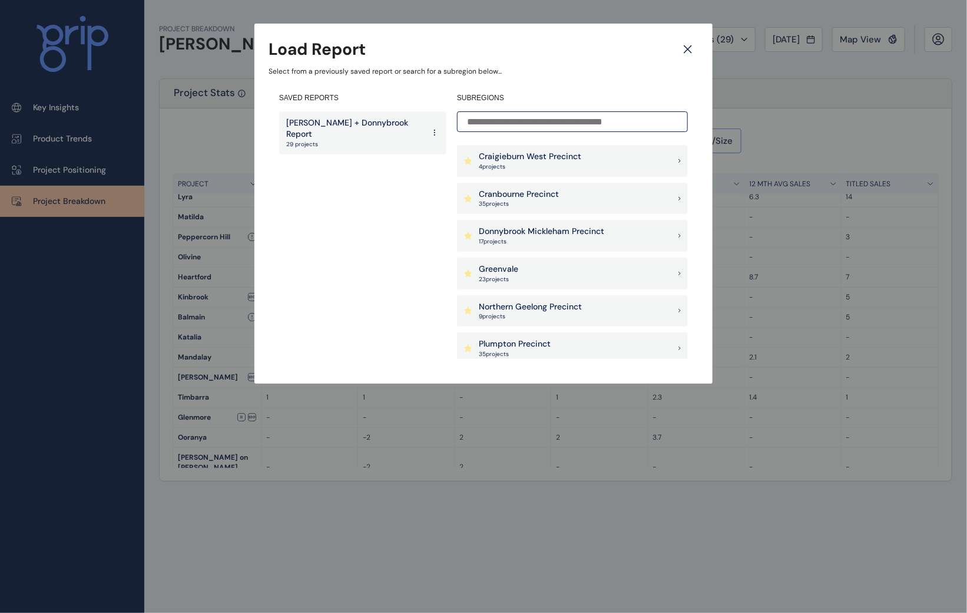
scroll to position [295, 0]
click at [526, 282] on div "Wallan 5 project s" at bounding box center [572, 276] width 231 height 32
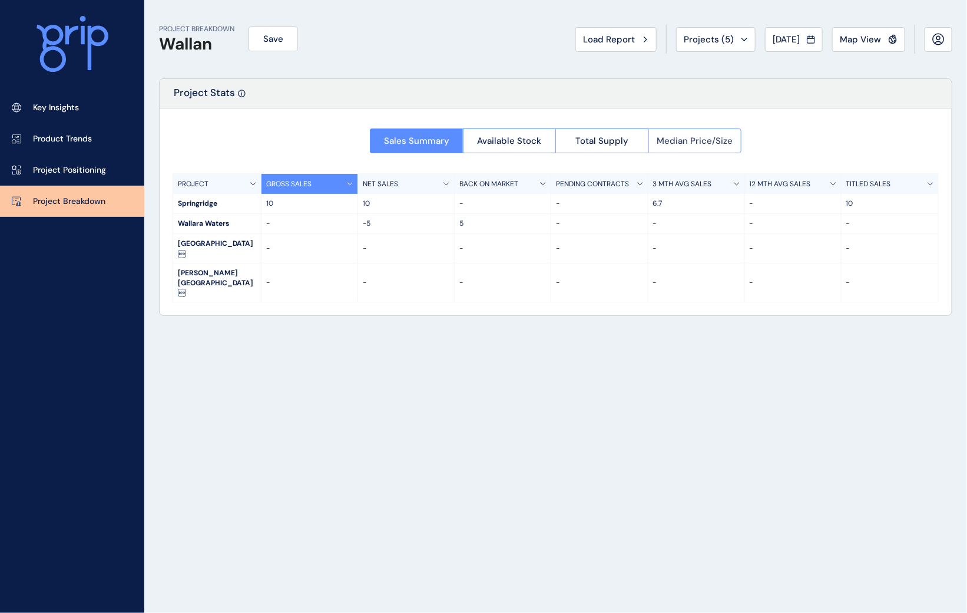
click at [652, 142] on button "Median Price/Size" at bounding box center [695, 140] width 94 height 25
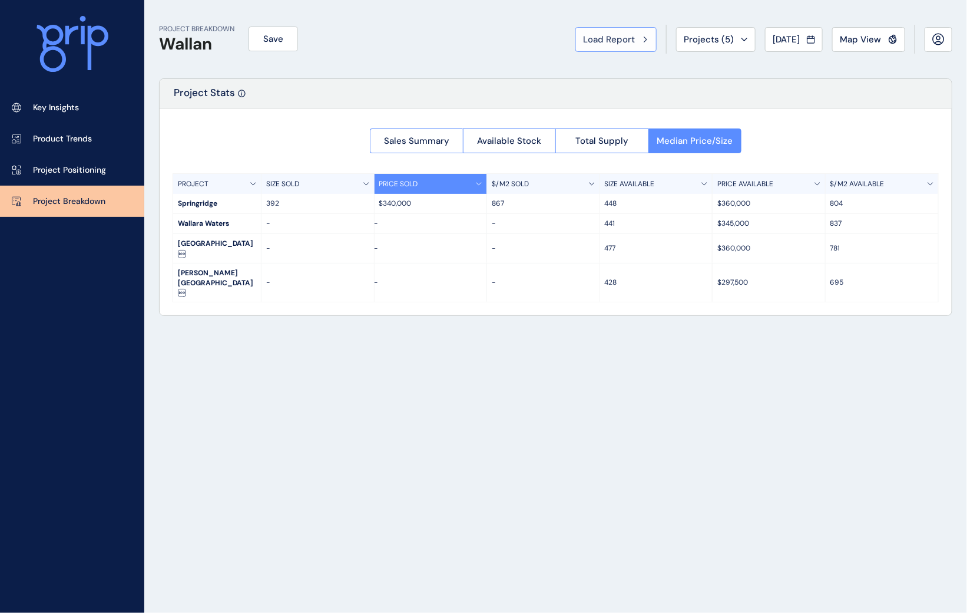
click at [614, 42] on span "Load Report" at bounding box center [609, 40] width 52 height 12
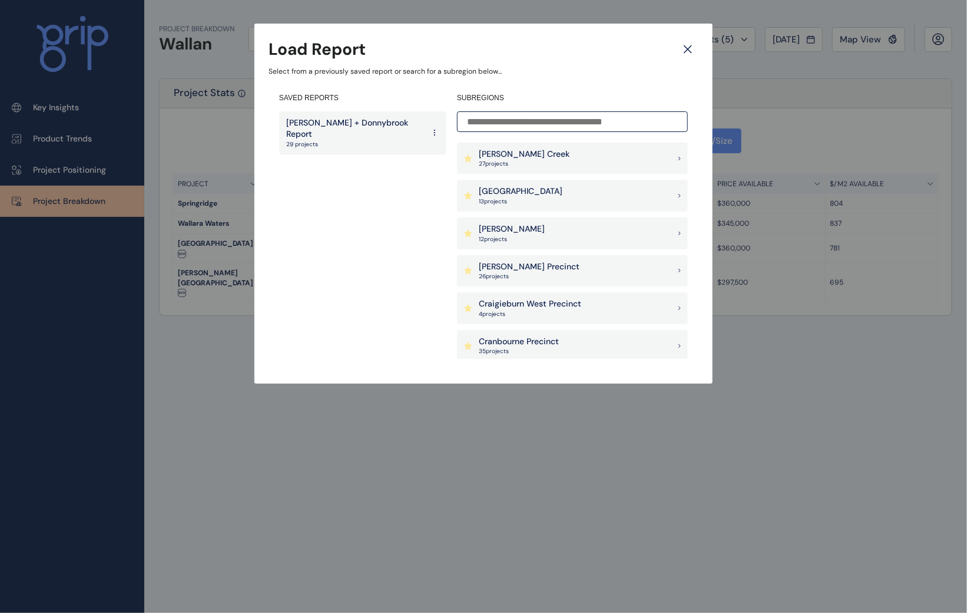
click at [349, 118] on p "[PERSON_NAME] + Donnybrook Report" at bounding box center [355, 128] width 138 height 23
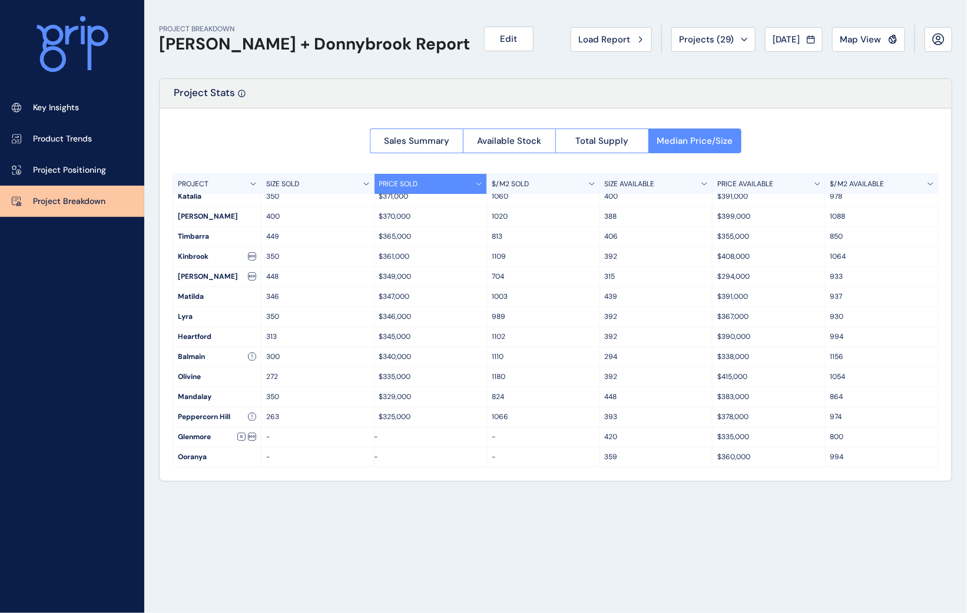
scroll to position [67, 0]
